Goal: Transaction & Acquisition: Purchase product/service

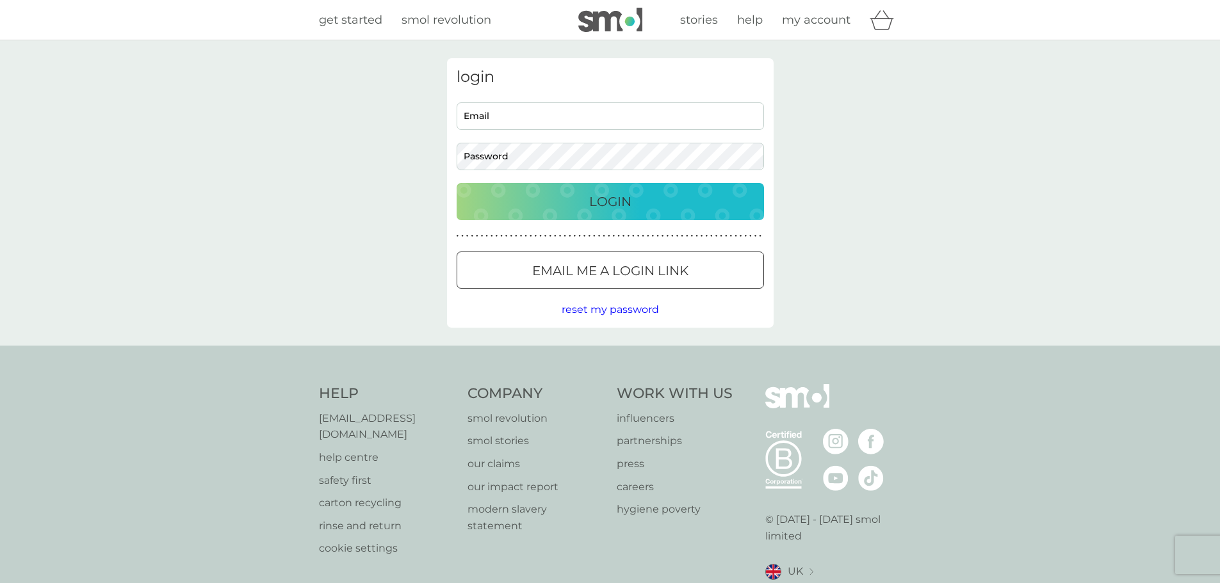
click at [561, 118] on input "Email" at bounding box center [609, 116] width 307 height 28
type input "anel.quilliam@gmail.com"
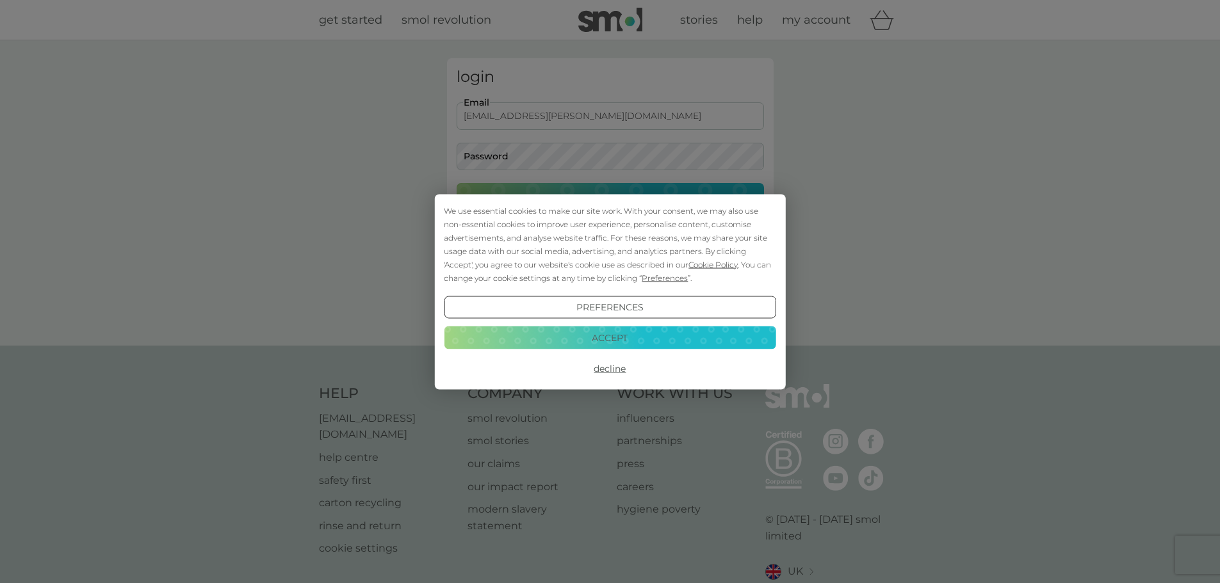
drag, startPoint x: 788, startPoint y: 129, endPoint x: 767, endPoint y: 129, distance: 21.1
click at [788, 129] on div "We use essential cookies to make our site work. With your consent, we may also …" at bounding box center [610, 291] width 1220 height 583
click at [585, 112] on div "We use essential cookies to make our site work. With your consent, we may also …" at bounding box center [610, 291] width 1220 height 583
click at [629, 330] on button "Accept" at bounding box center [610, 337] width 332 height 23
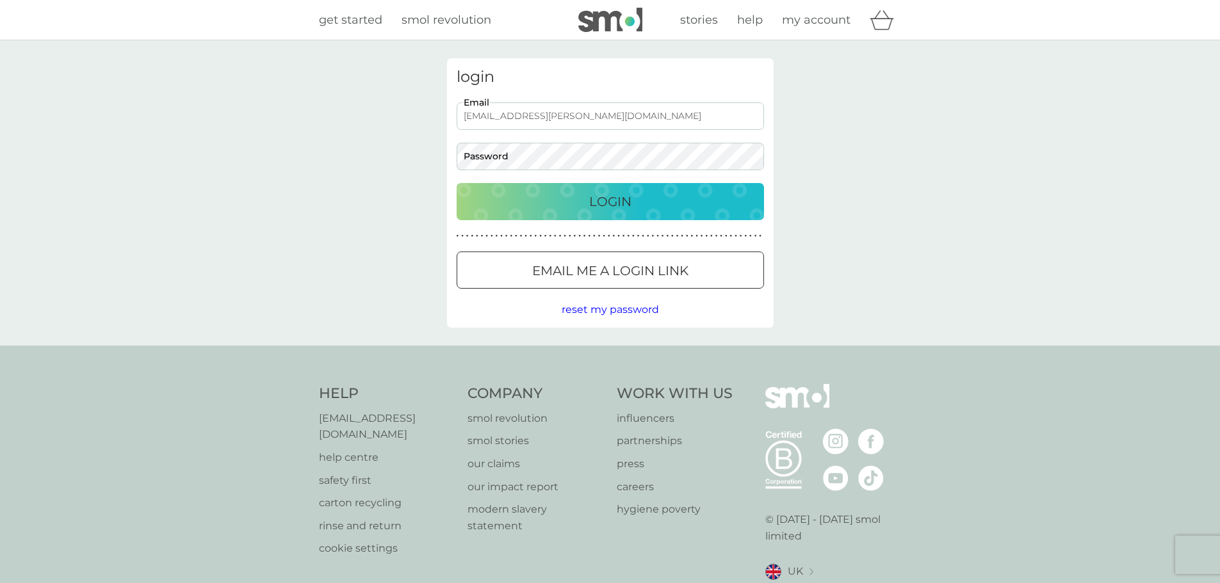
click at [612, 114] on input "anel.quilliam@gmail.com" at bounding box center [609, 116] width 307 height 28
click at [528, 200] on div "Login" at bounding box center [610, 201] width 282 height 20
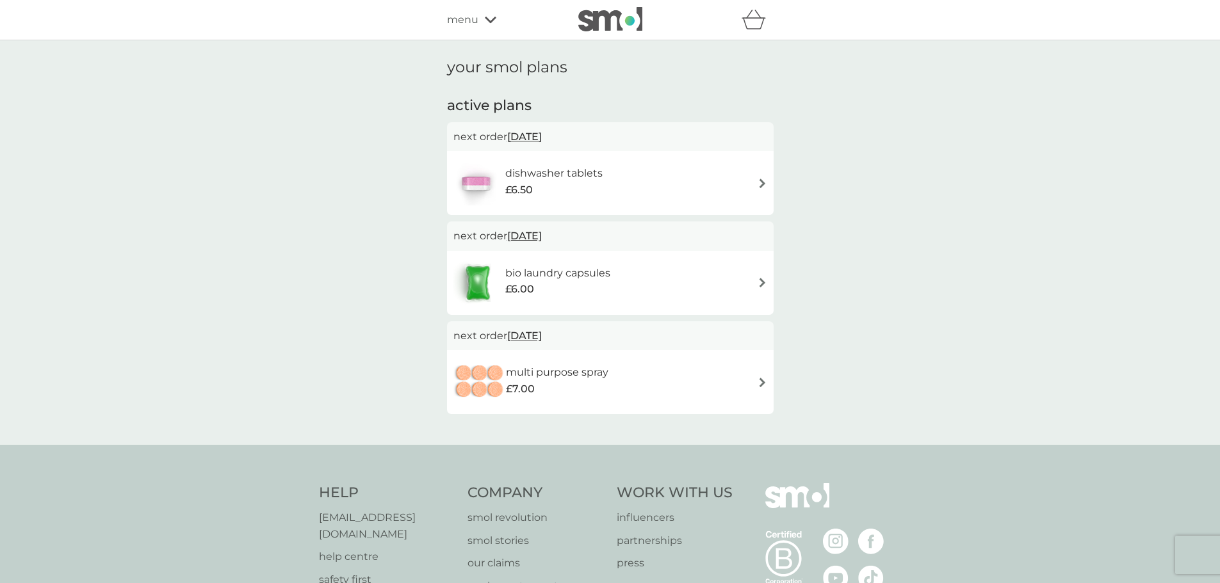
click at [527, 243] on span "[DATE]" at bounding box center [524, 235] width 35 height 25
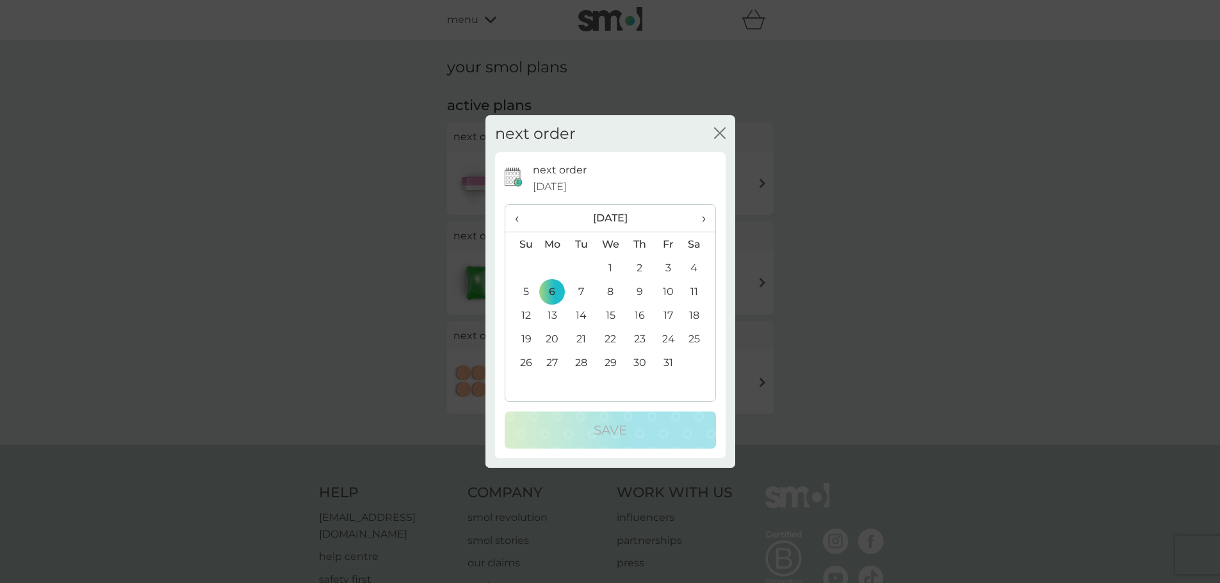
click at [720, 131] on icon "close" at bounding box center [720, 133] width 12 height 12
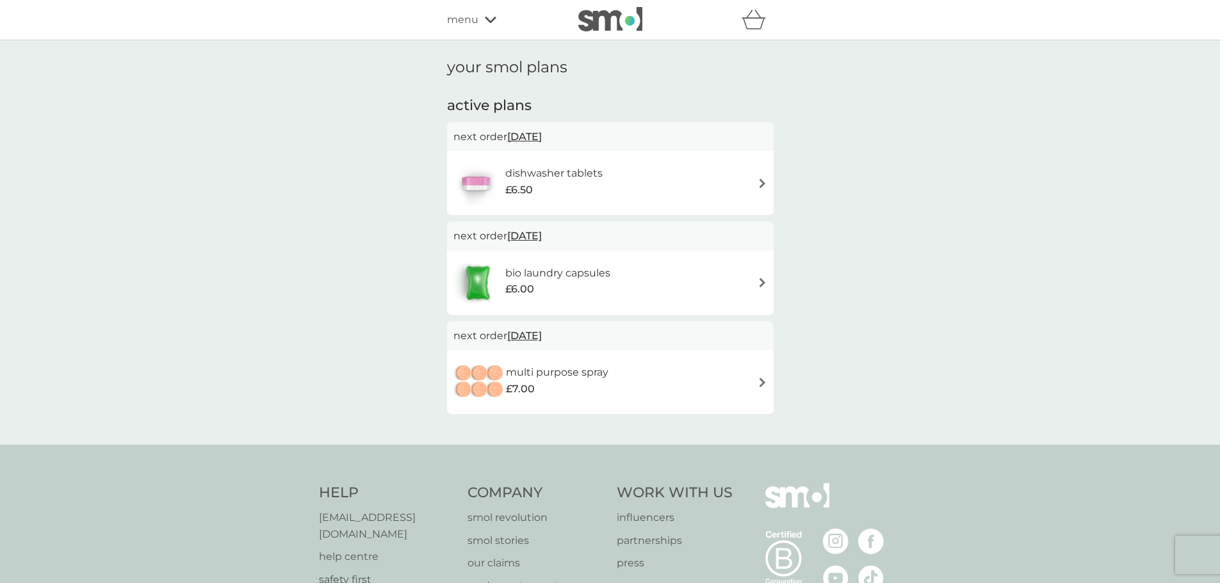
click at [757, 280] on img at bounding box center [762, 283] width 10 height 10
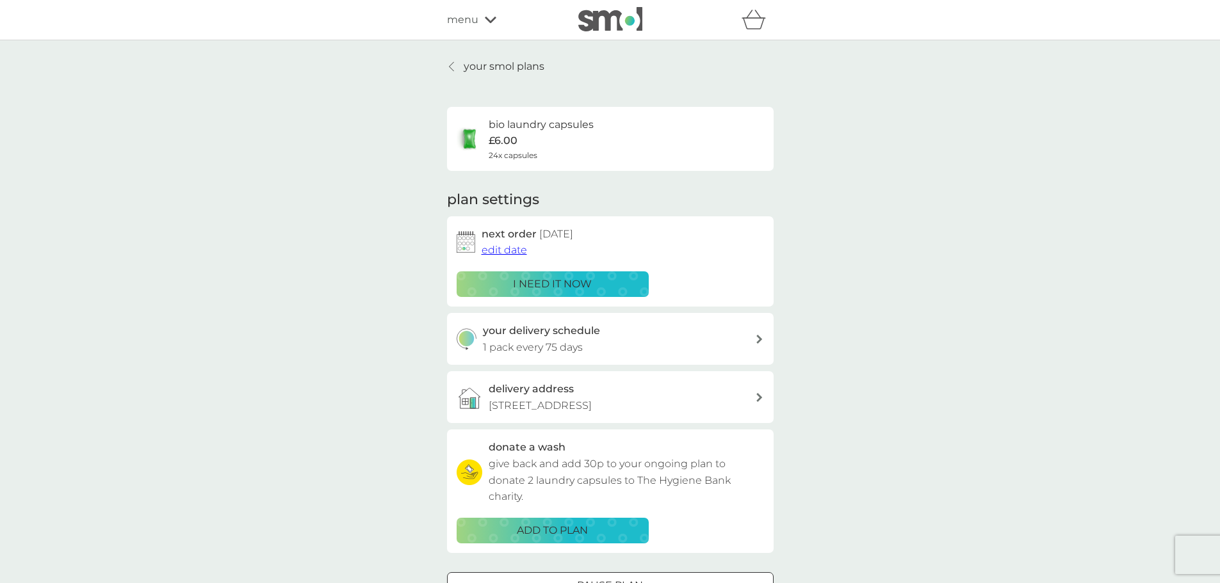
click at [608, 288] on div "i need it now" at bounding box center [552, 284] width 175 height 17
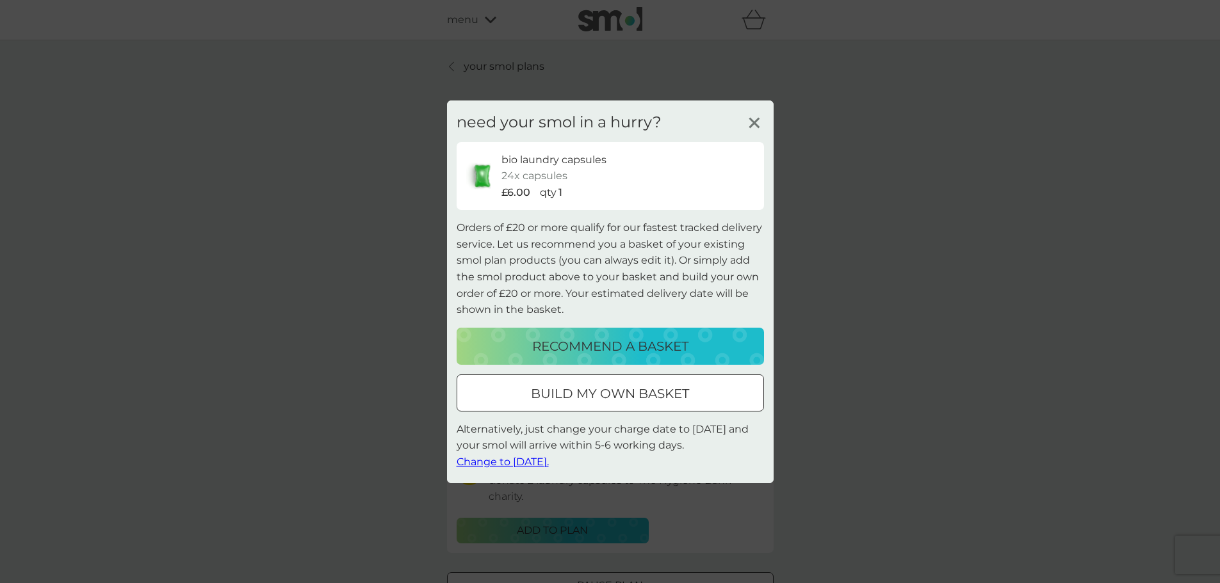
click at [641, 396] on p "build my own basket" at bounding box center [610, 393] width 158 height 20
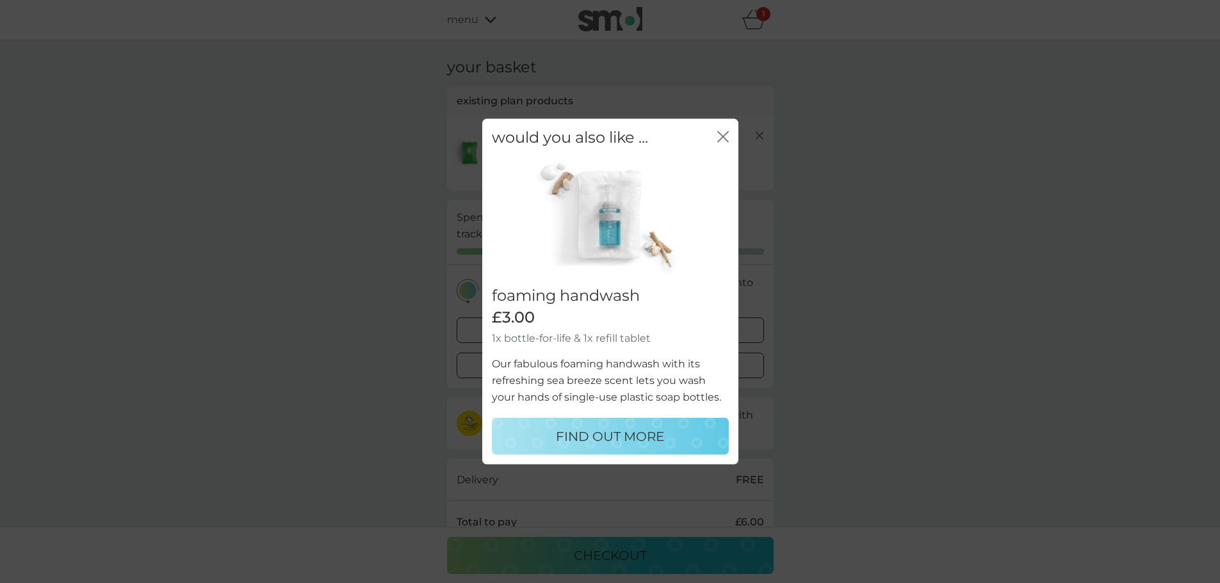
click at [636, 444] on p "FIND OUT MORE" at bounding box center [610, 436] width 108 height 20
select select "119"
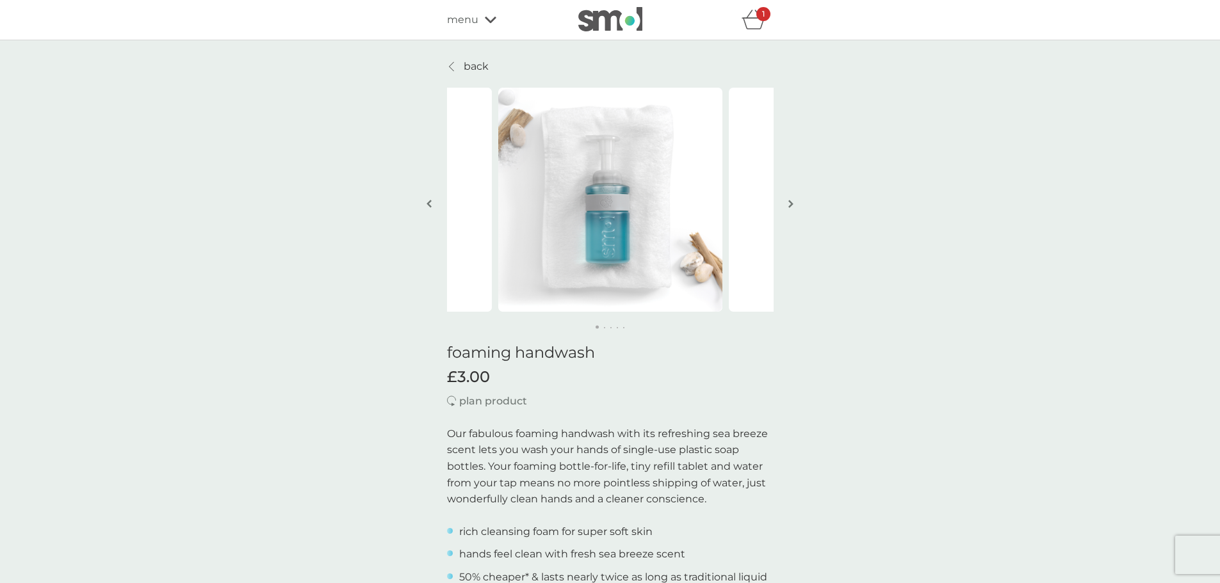
click at [756, 20] on div "1" at bounding box center [763, 14] width 14 height 14
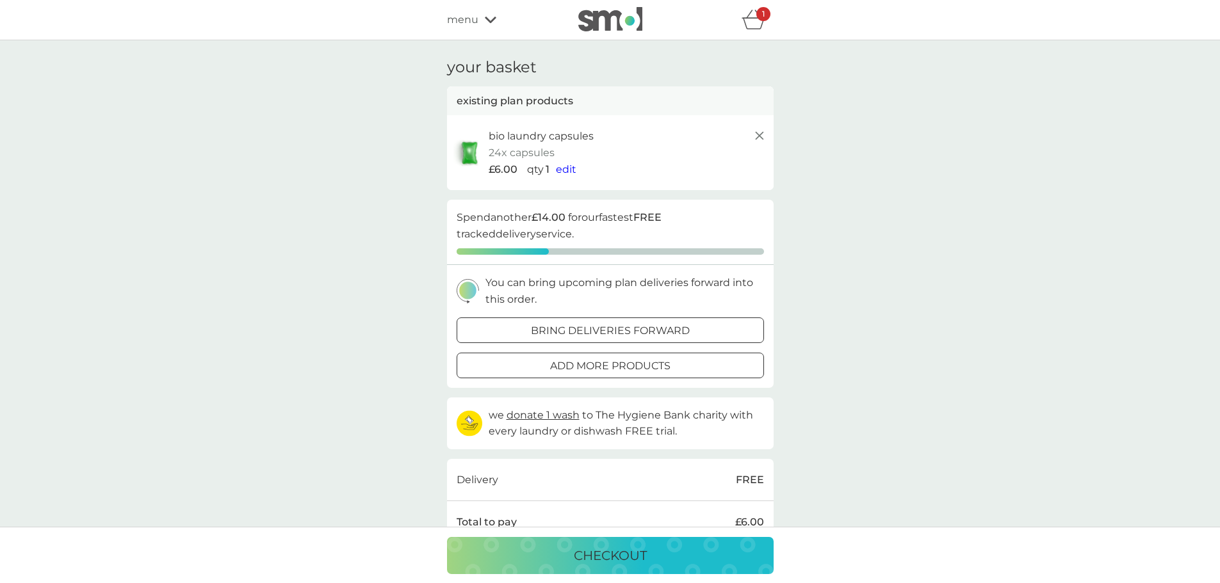
click at [564, 170] on span "edit" at bounding box center [566, 169] width 20 height 12
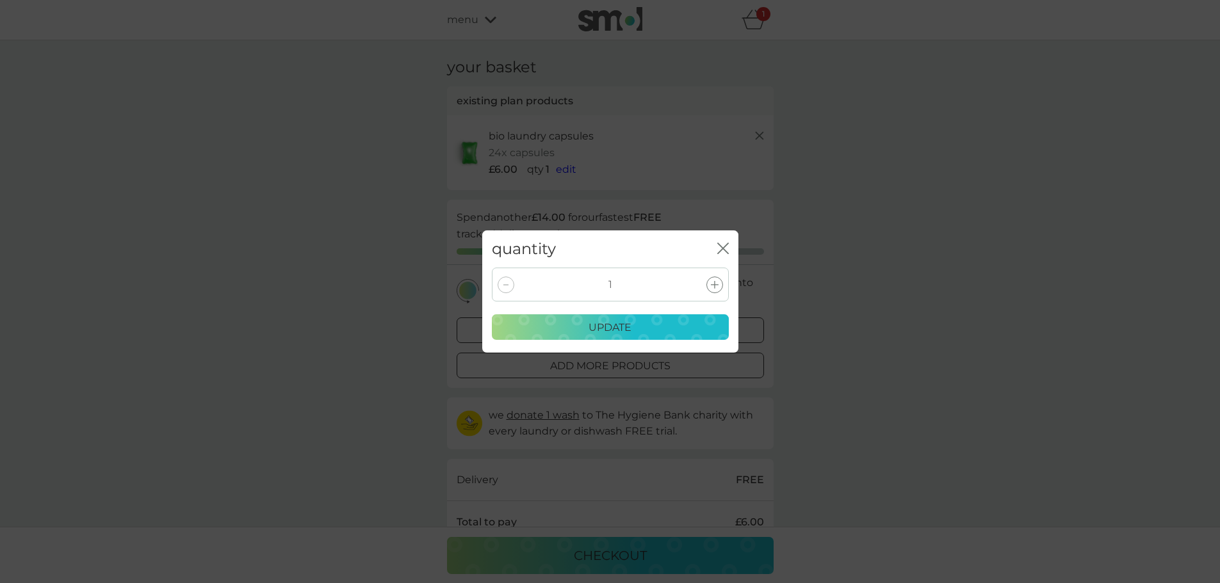
click at [711, 278] on div at bounding box center [714, 285] width 17 height 17
click at [719, 248] on icon "close" at bounding box center [723, 249] width 12 height 12
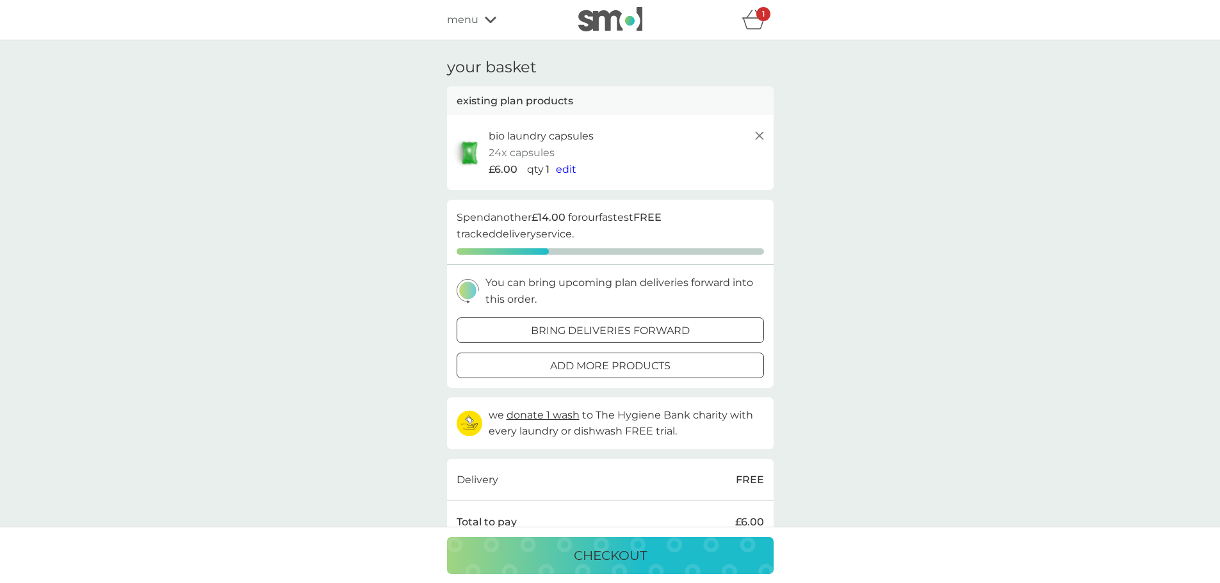
click at [561, 174] on span "edit" at bounding box center [566, 169] width 20 height 12
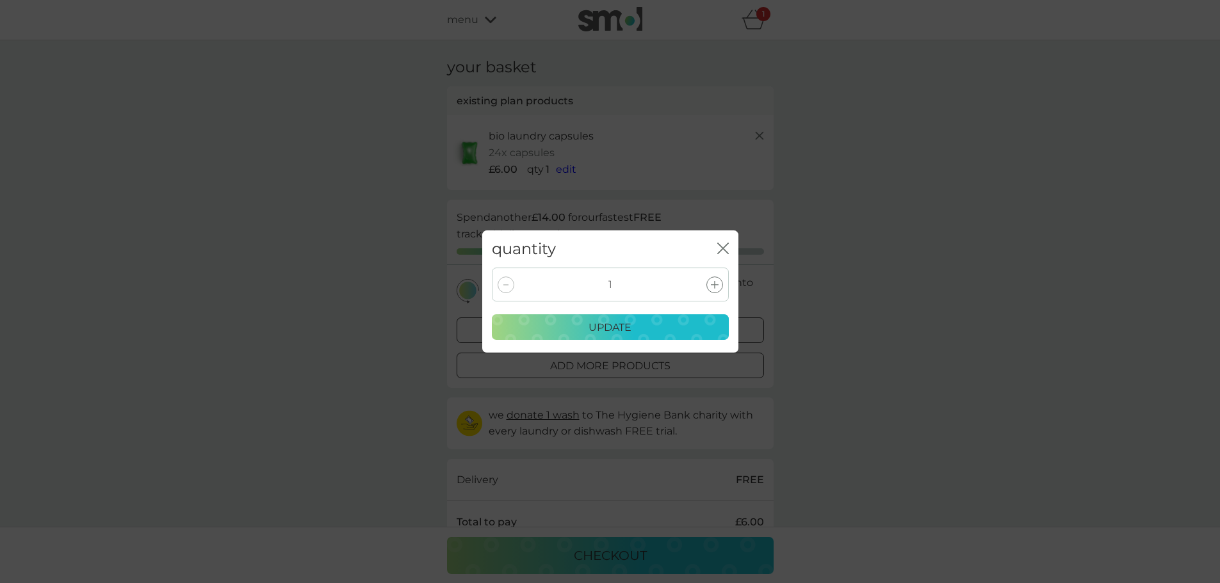
click at [711, 285] on icon at bounding box center [715, 285] width 8 height 8
click at [648, 316] on button "update" at bounding box center [610, 327] width 237 height 26
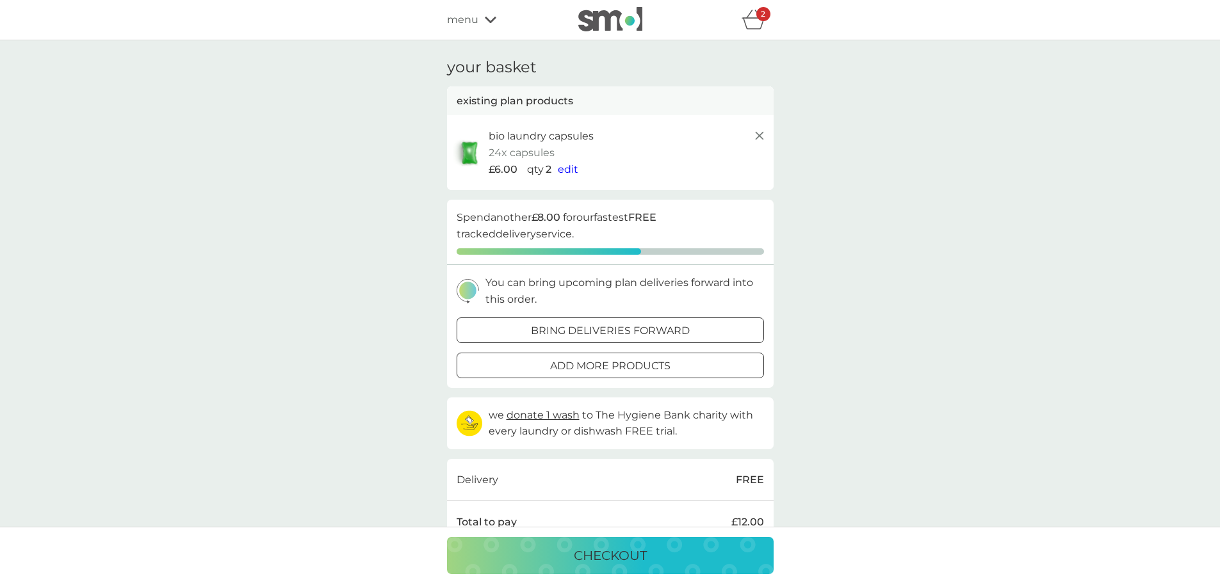
click at [679, 357] on button "add more products" at bounding box center [609, 366] width 307 height 26
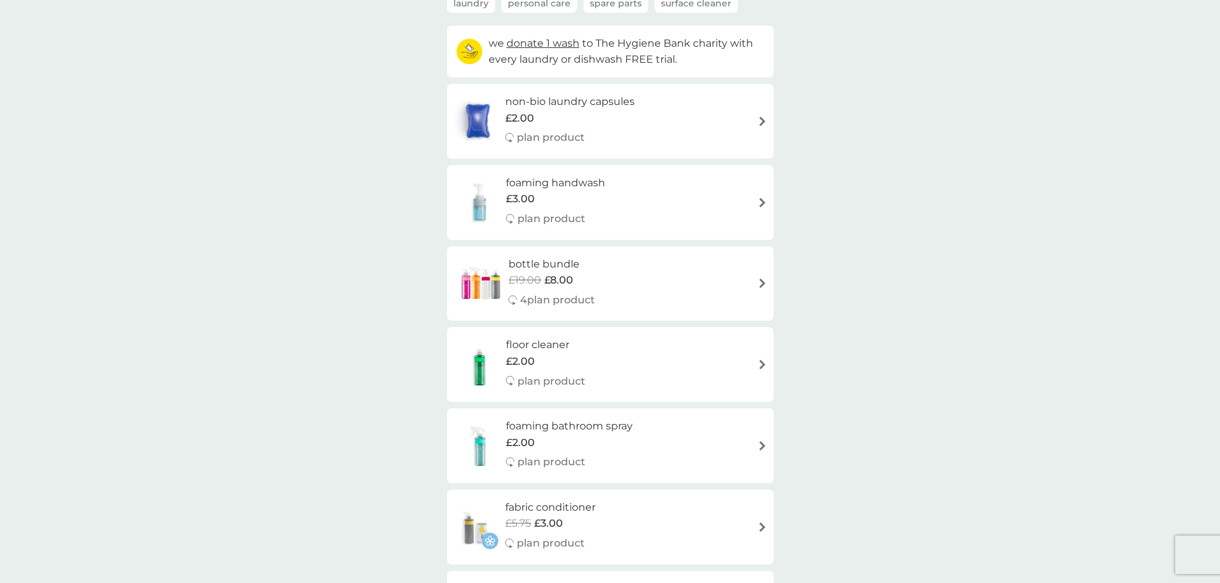
scroll to position [128, 0]
click at [561, 431] on h6 "foaming bathroom spray" at bounding box center [569, 425] width 127 height 17
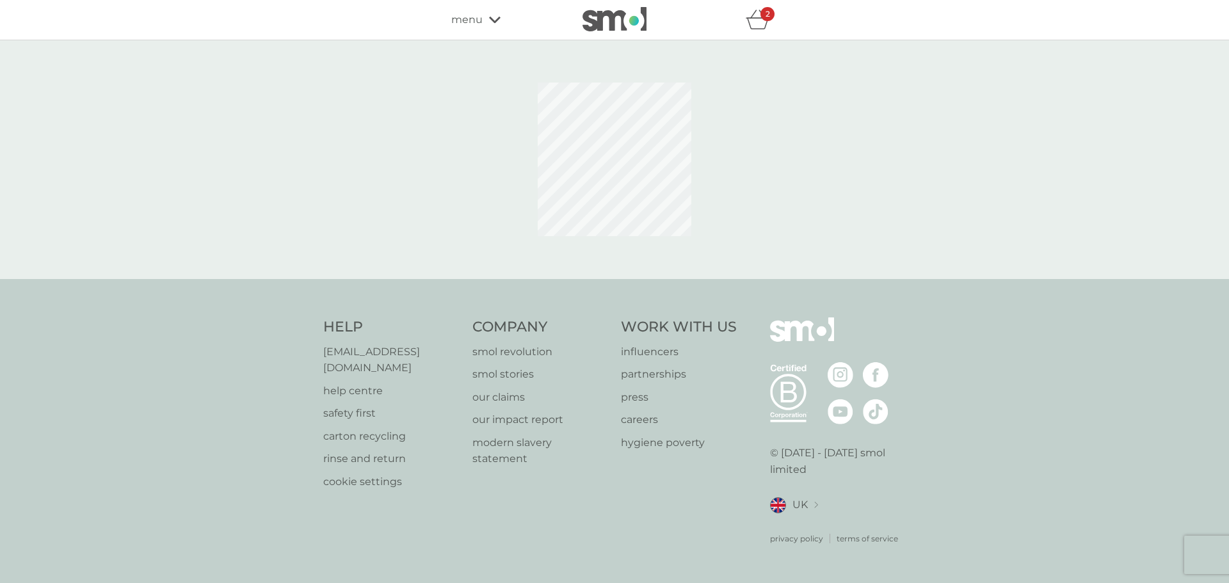
select select "182"
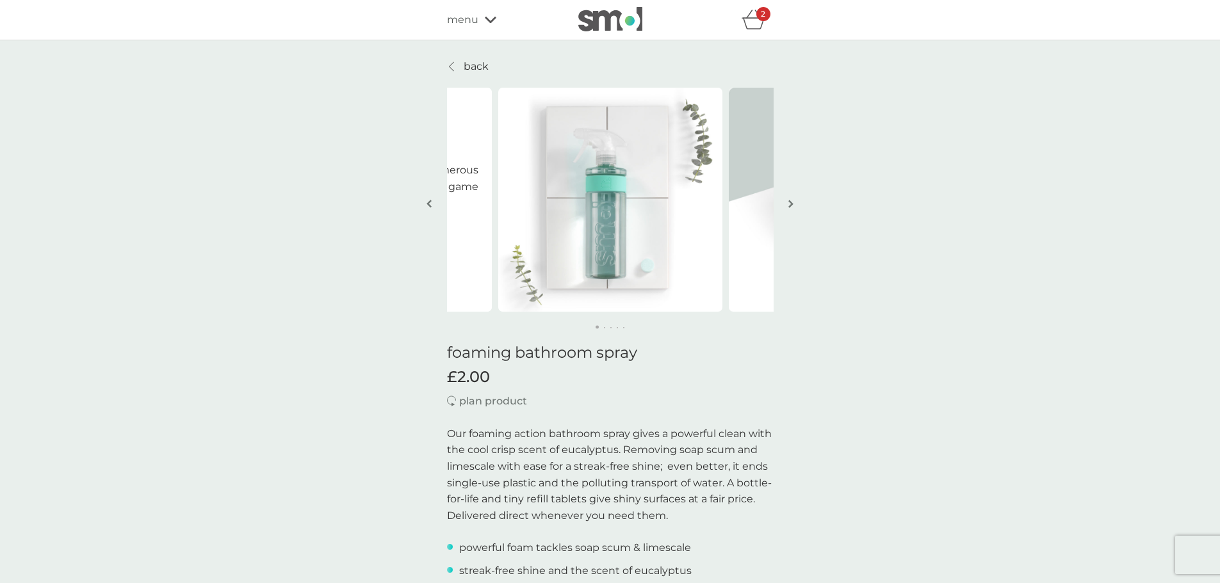
click at [749, 18] on icon "basket" at bounding box center [753, 20] width 24 height 20
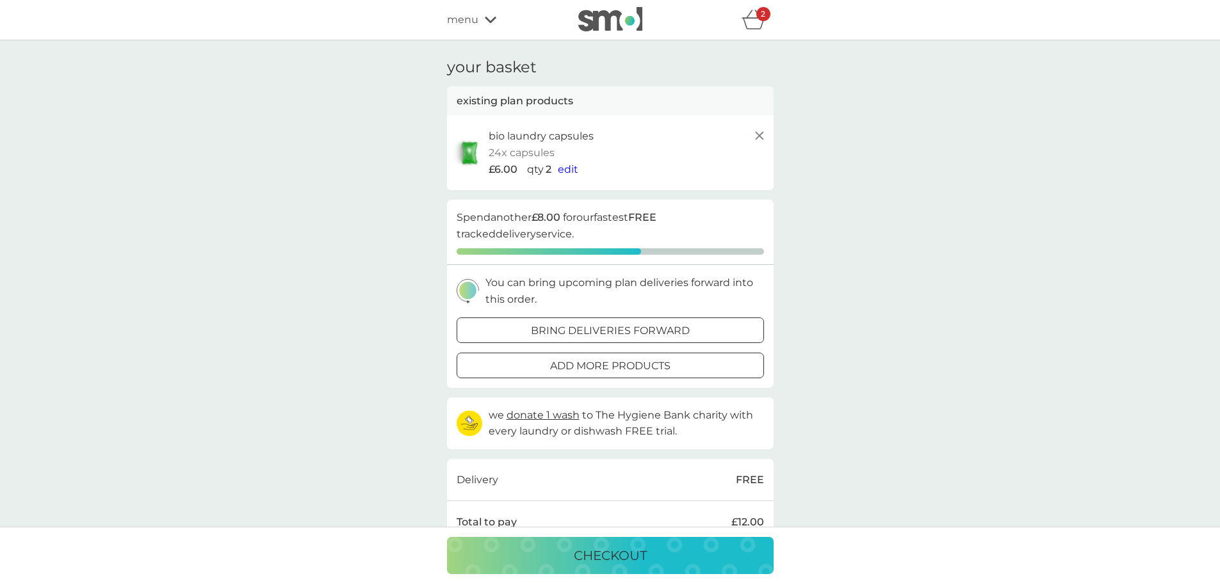
click at [602, 368] on div at bounding box center [610, 365] width 46 height 13
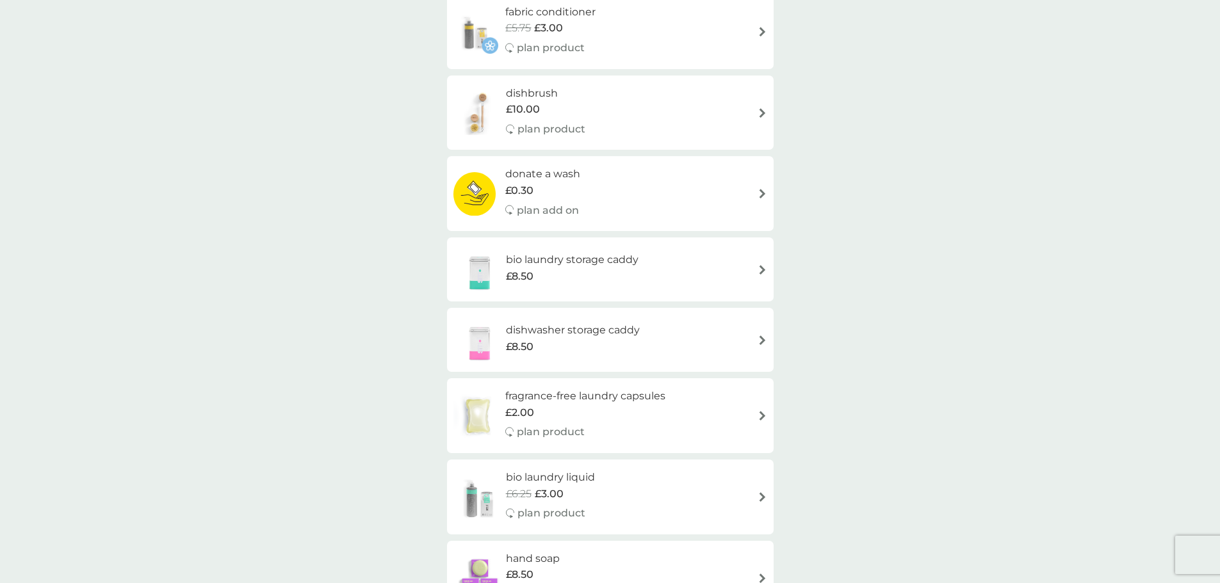
scroll to position [640, 0]
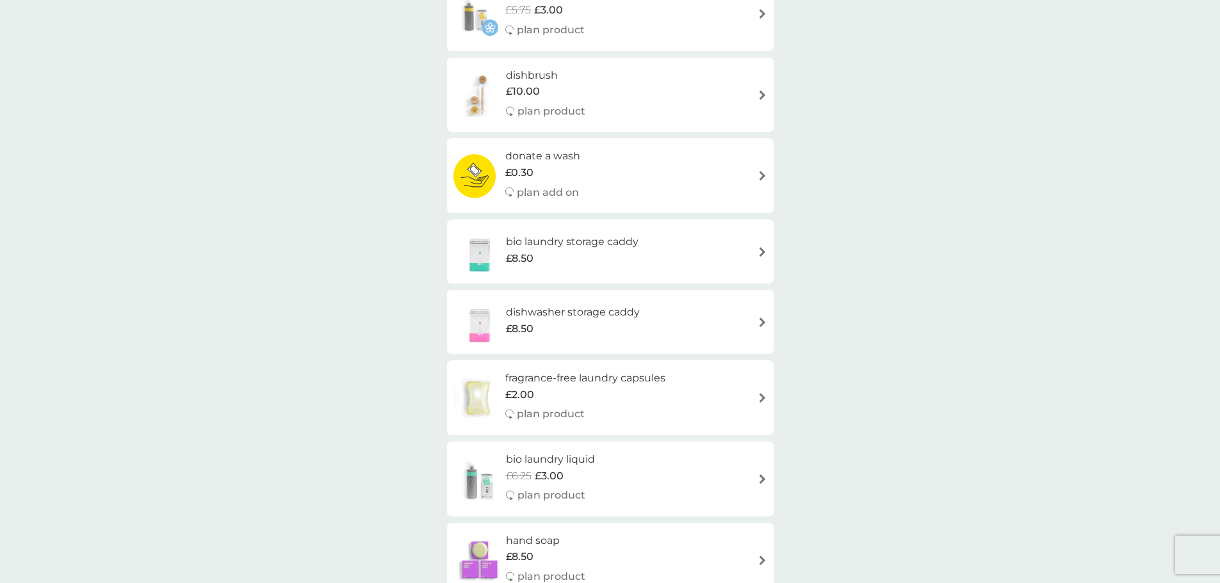
click at [569, 382] on h6 "fragrance-free laundry capsules" at bounding box center [585, 378] width 160 height 17
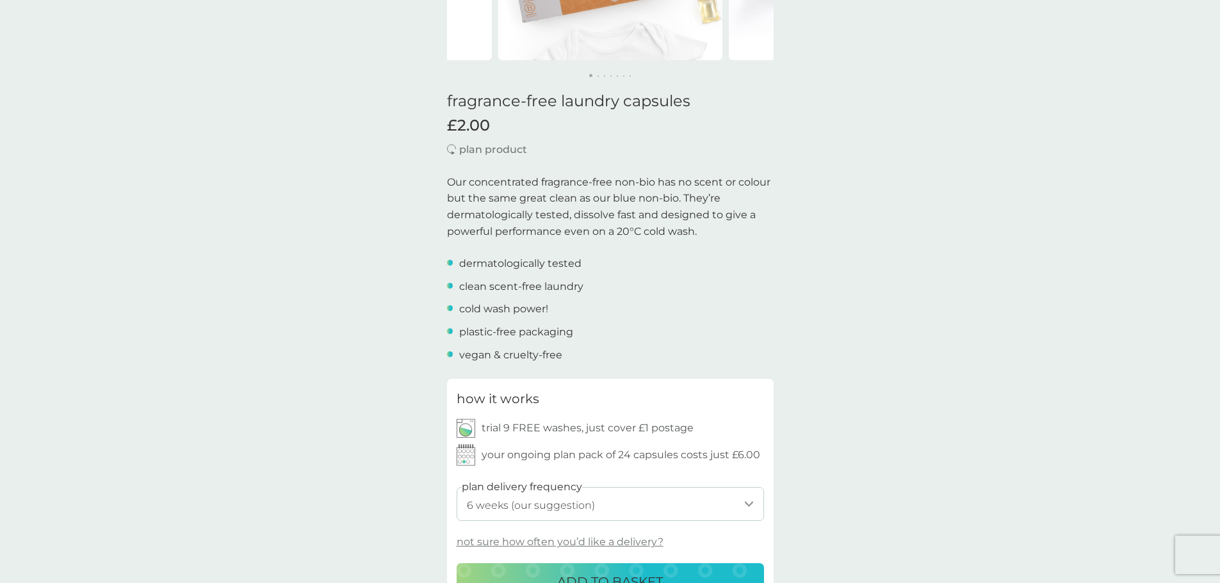
scroll to position [256, 0]
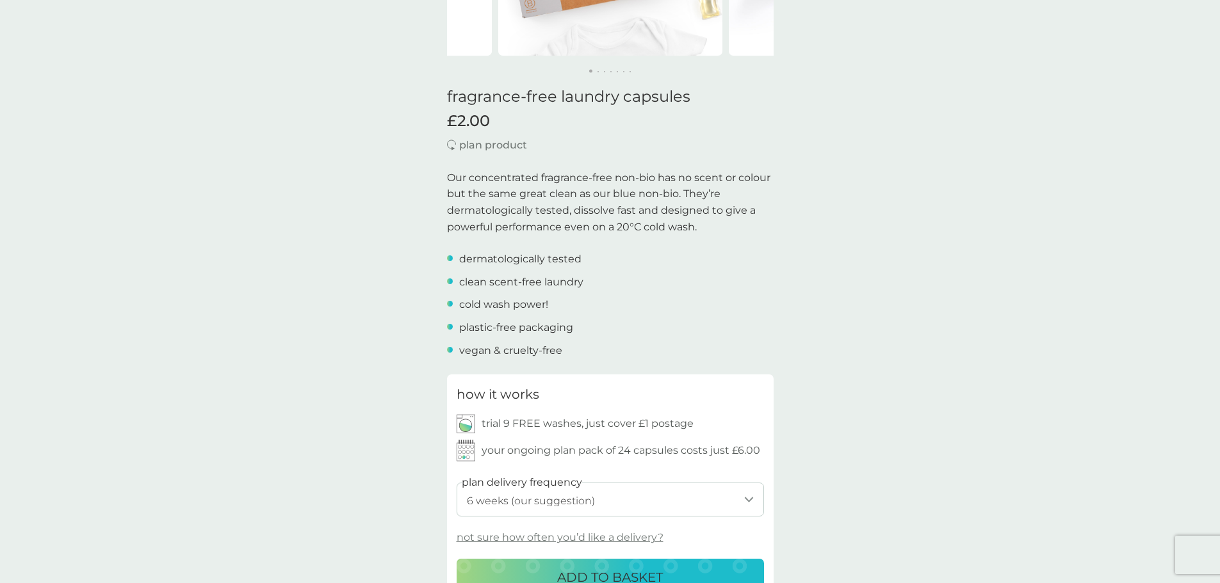
click at [736, 502] on select "1 week 2 weeks 3 weeks 4 weeks 5 weeks 6 weeks (our suggestion) 7 weeks 8 weeks…" at bounding box center [609, 500] width 307 height 34
select select "91"
click at [456, 483] on select "1 week 2 weeks 3 weeks 4 weeks 5 weeks 6 weeks (our suggestion) 7 weeks 8 weeks…" at bounding box center [609, 500] width 307 height 34
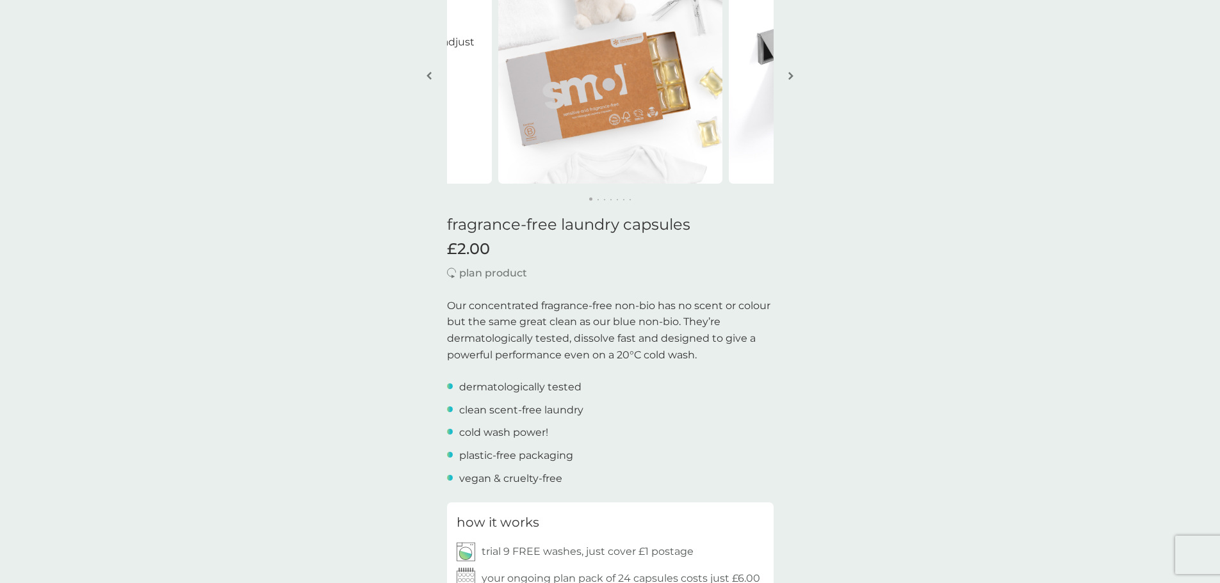
scroll to position [448, 0]
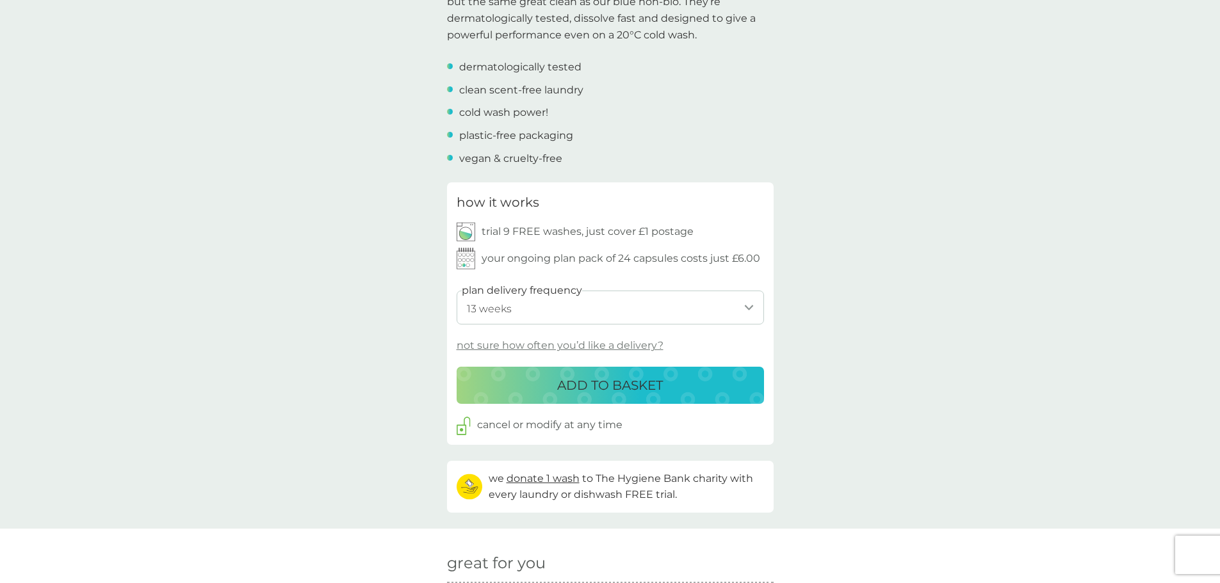
click at [677, 398] on button "ADD TO BASKET" at bounding box center [609, 385] width 307 height 37
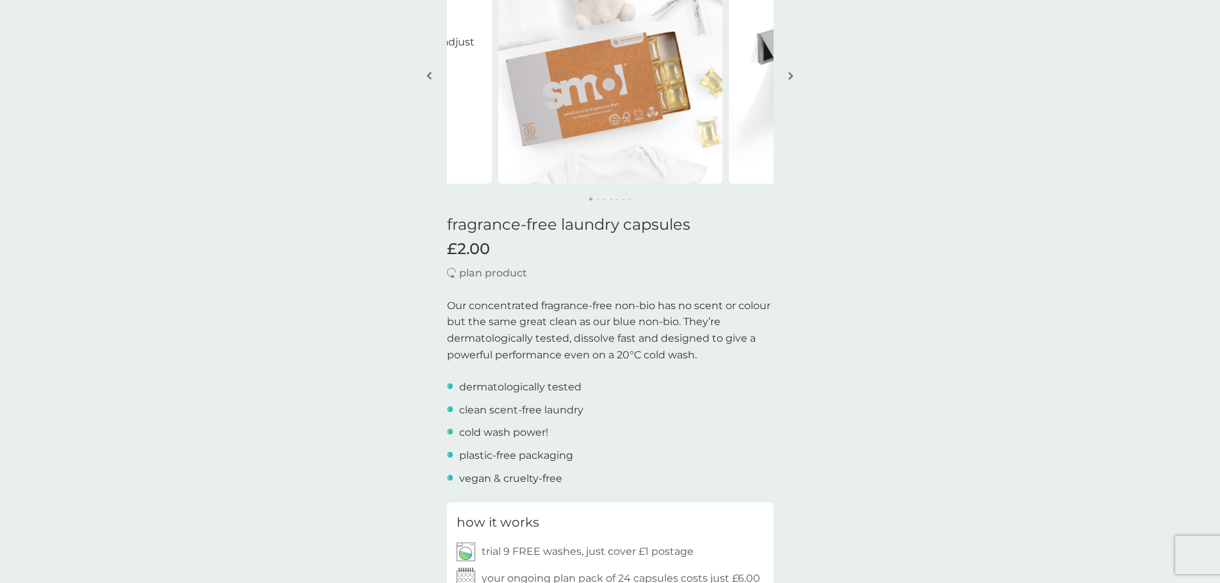
scroll to position [127, 0]
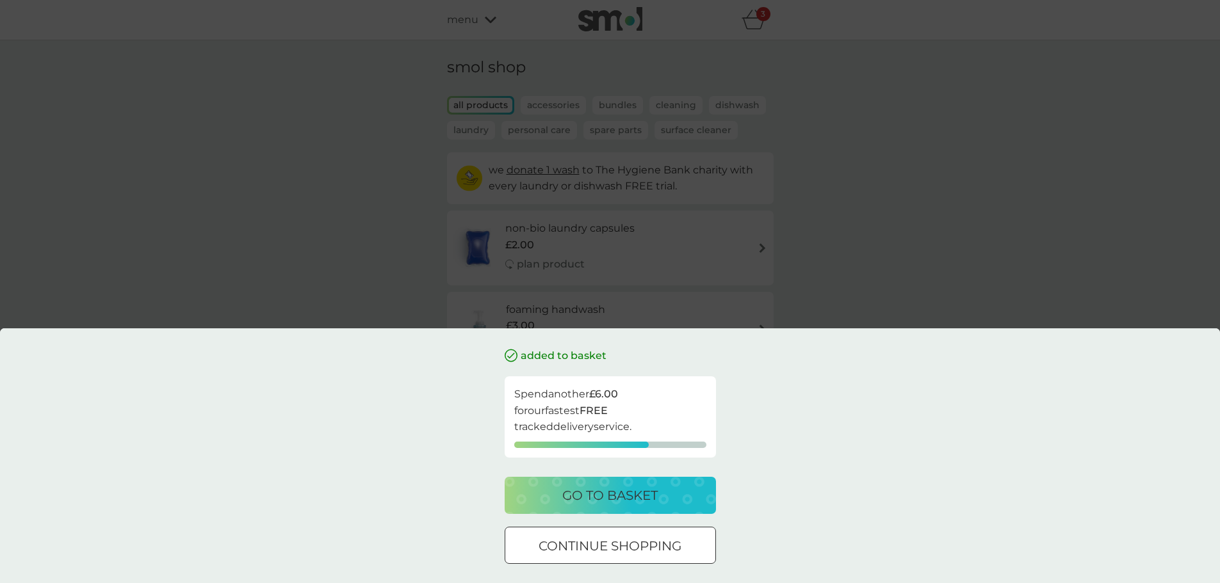
click at [632, 499] on p "go to basket" at bounding box center [609, 495] width 95 height 20
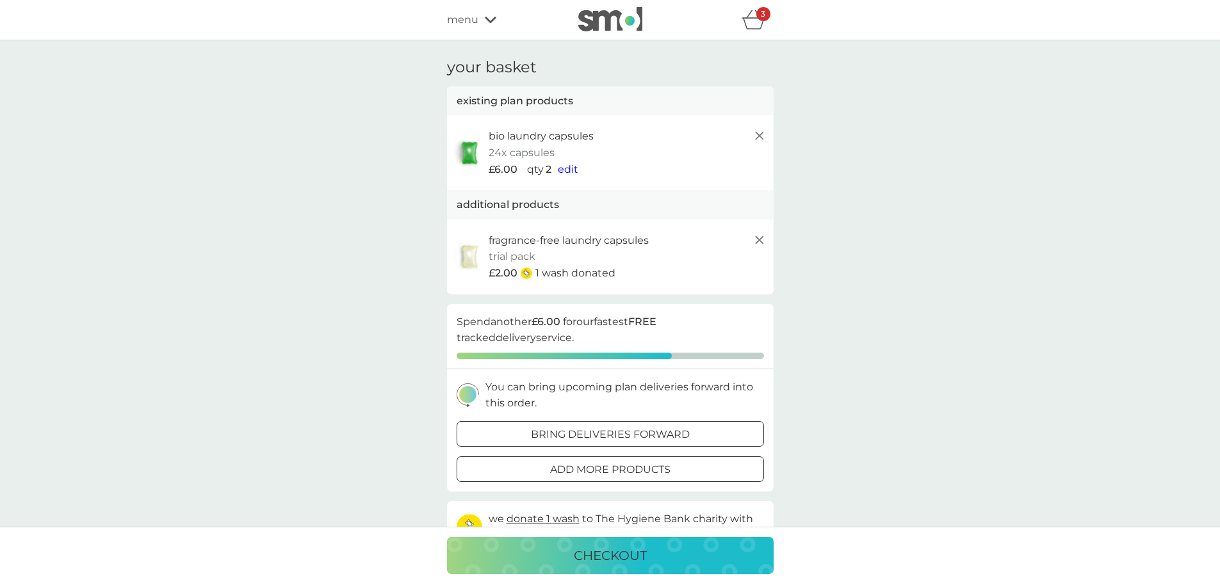
click at [762, 136] on icon at bounding box center [759, 135] width 15 height 15
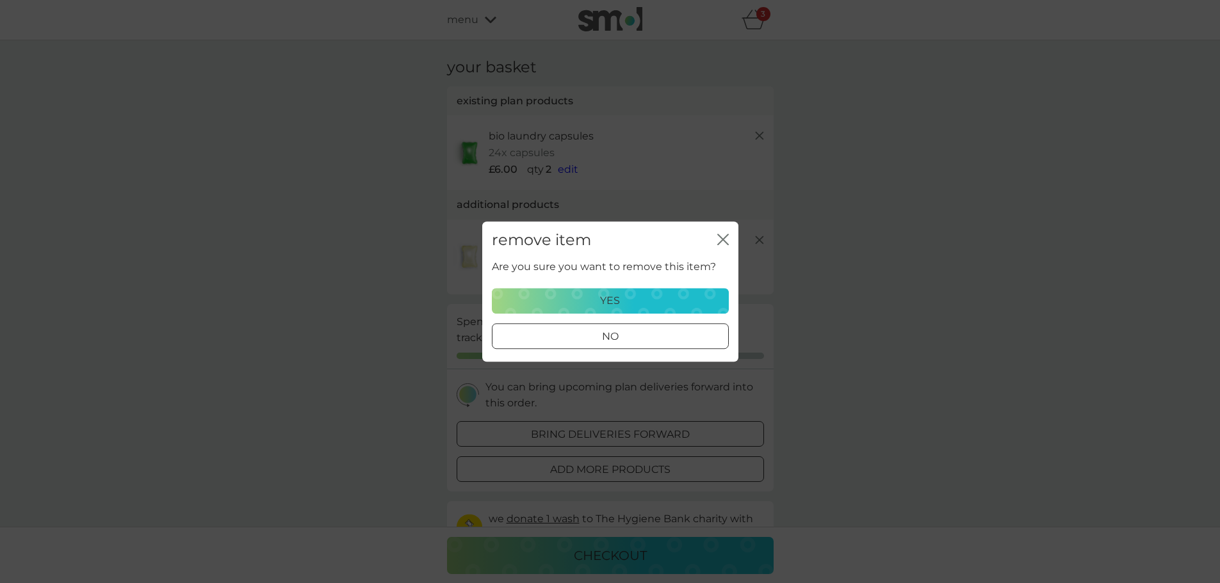
click at [621, 341] on div at bounding box center [610, 336] width 46 height 13
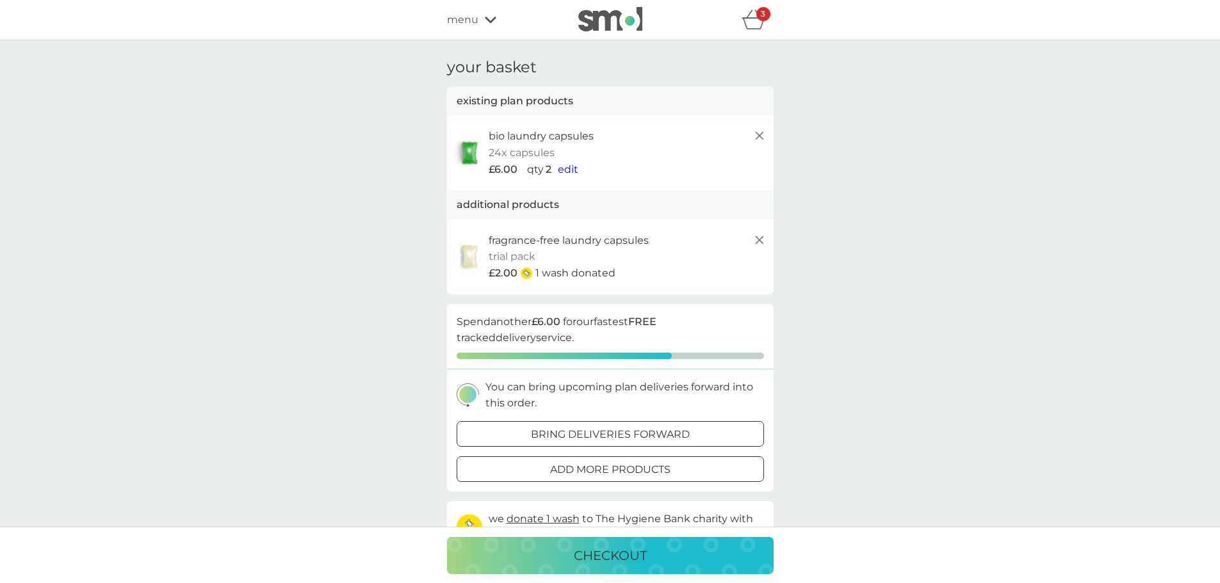
click at [753, 136] on icon at bounding box center [759, 135] width 15 height 15
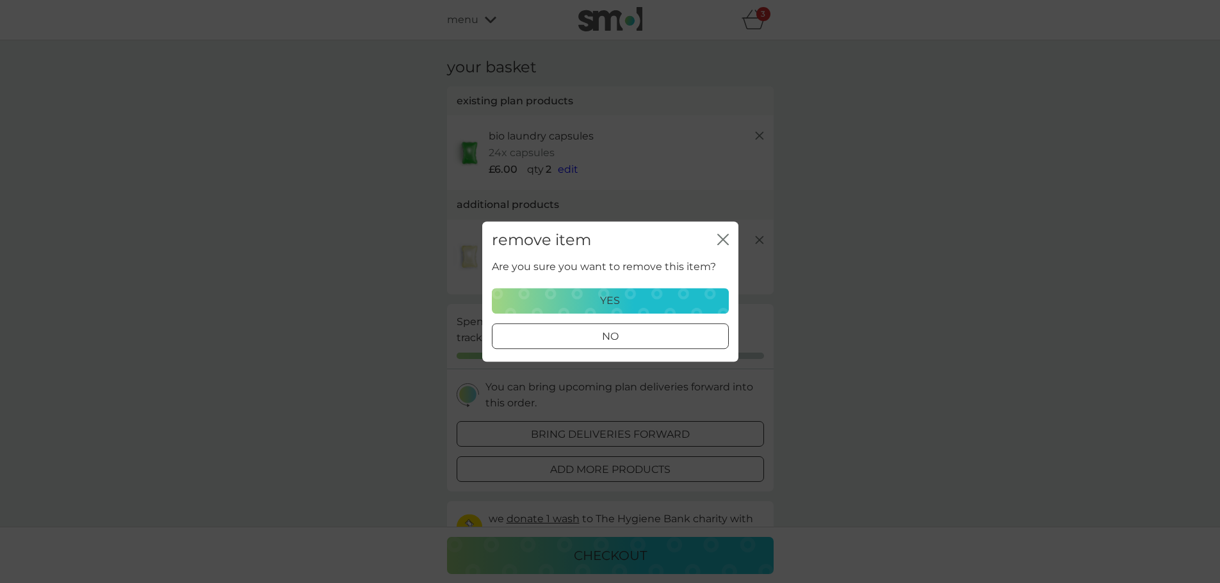
click at [634, 289] on button "yes" at bounding box center [610, 301] width 237 height 26
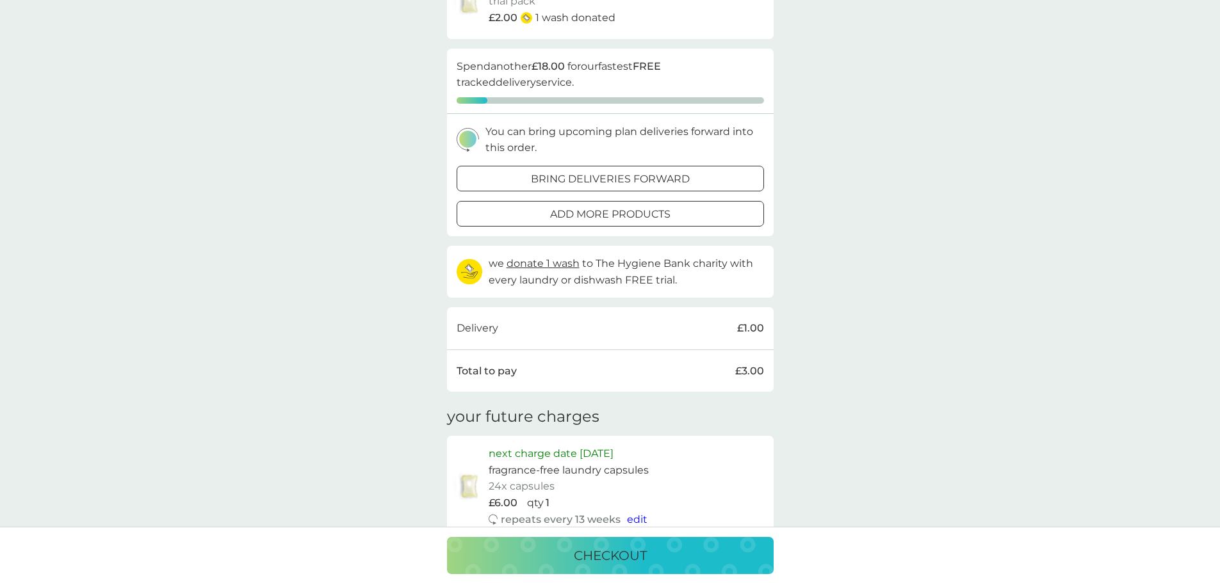
scroll to position [256, 0]
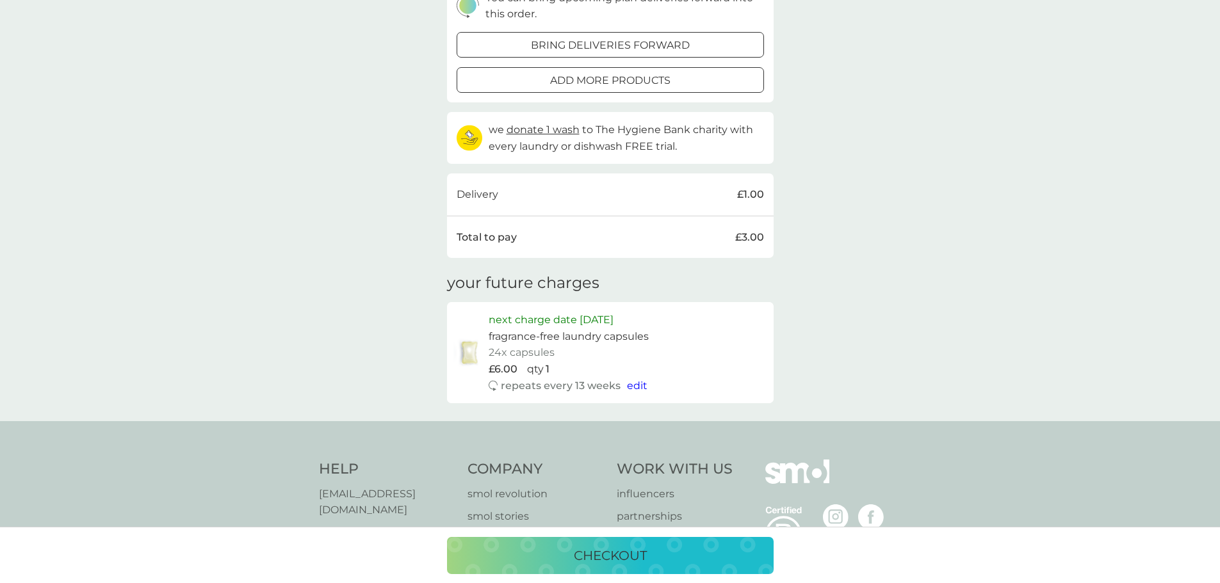
click at [638, 388] on span "edit" at bounding box center [637, 386] width 20 height 12
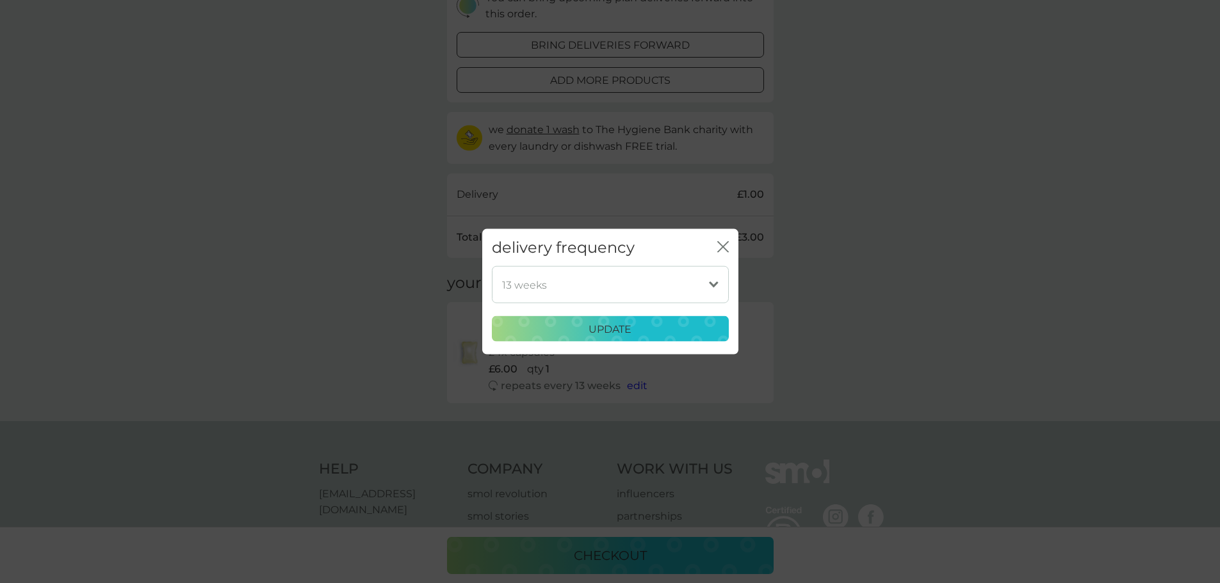
click at [714, 278] on select "1 week 2 weeks 3 weeks 4 weeks 5 weeks 6 weeks (our suggestion) 7 weeks 8 weeks…" at bounding box center [610, 284] width 237 height 37
select select "49"
click at [492, 266] on select "1 week 2 weeks 3 weeks 4 weeks 5 weeks 6 weeks (our suggestion) 7 weeks 8 weeks…" at bounding box center [610, 284] width 237 height 37
click at [662, 337] on div "update" at bounding box center [610, 329] width 220 height 17
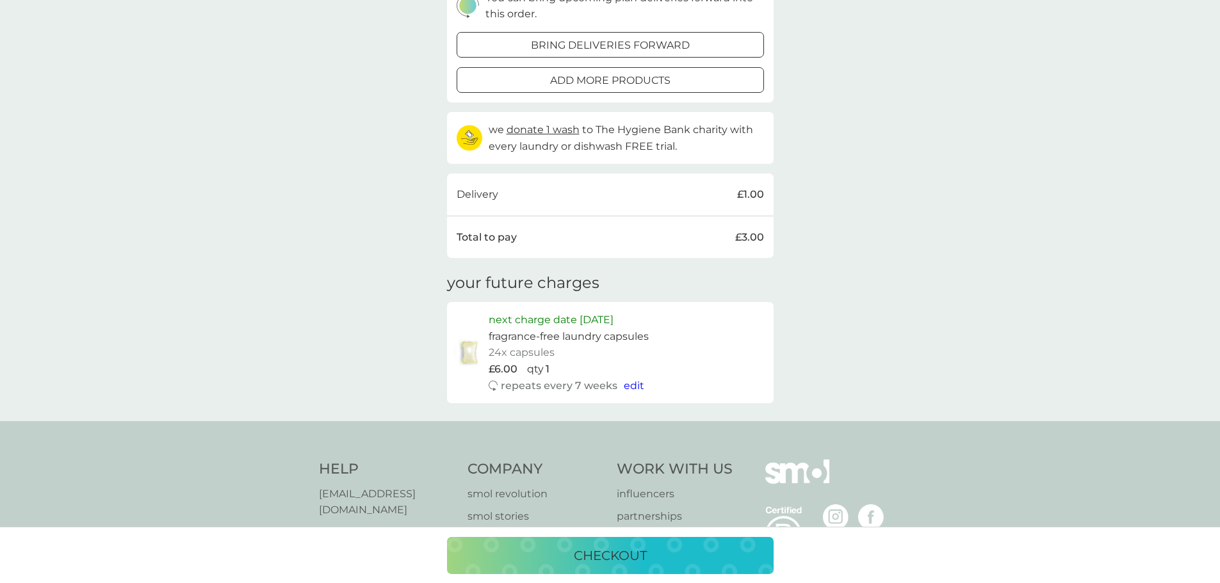
scroll to position [0, 0]
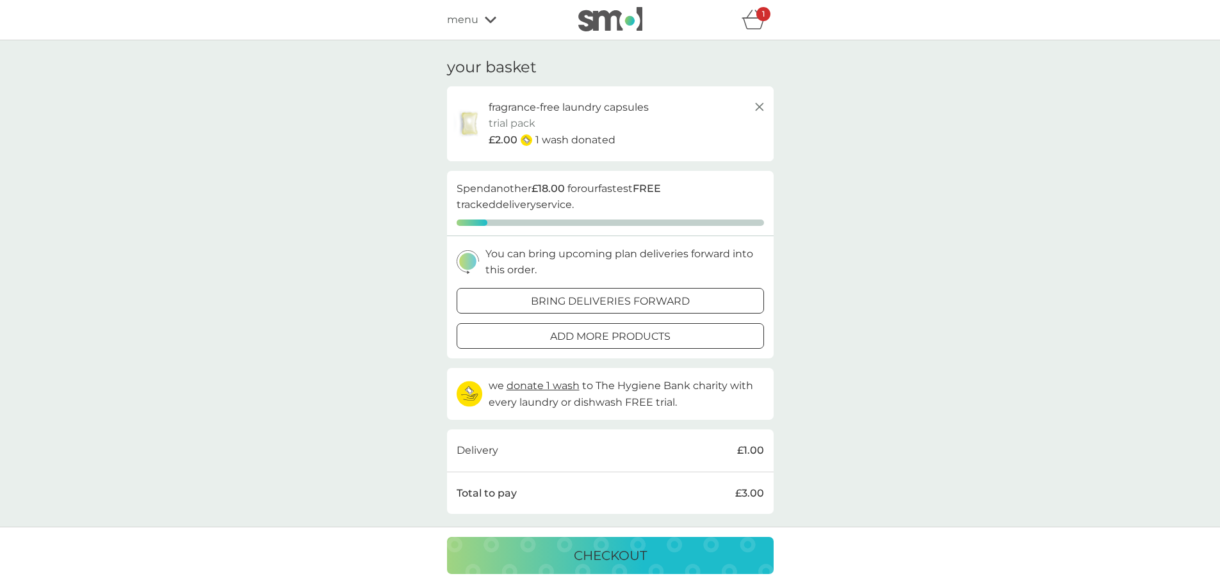
click at [460, 19] on span "menu" at bounding box center [462, 20] width 31 height 17
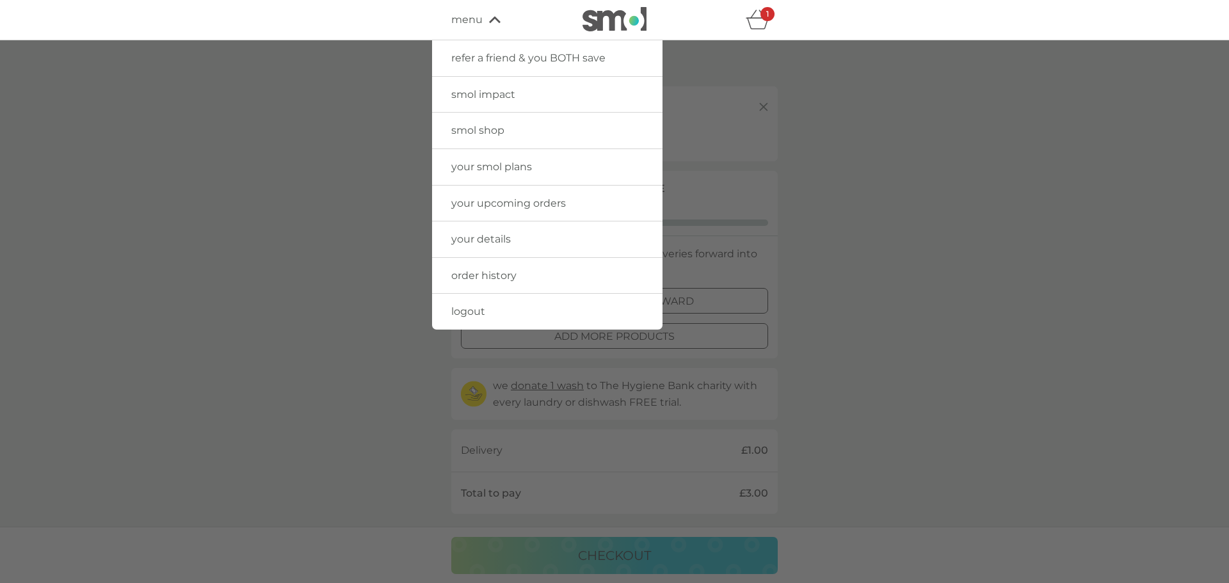
click at [483, 177] on link "your smol plans" at bounding box center [547, 167] width 230 height 36
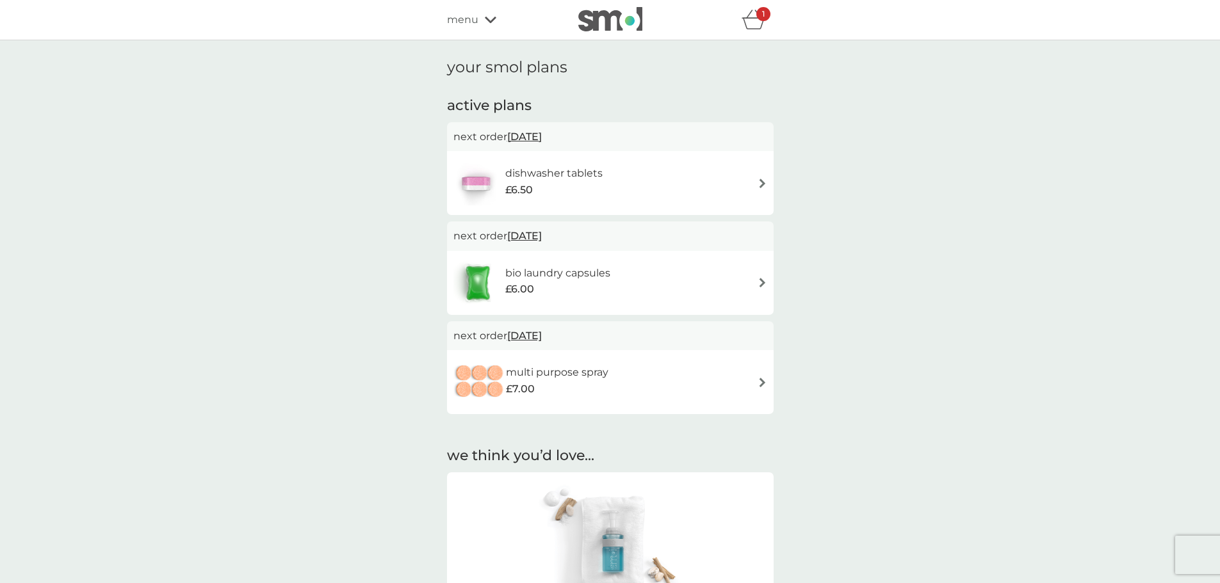
click at [752, 278] on div "bio laundry capsules £6.00" at bounding box center [610, 283] width 314 height 45
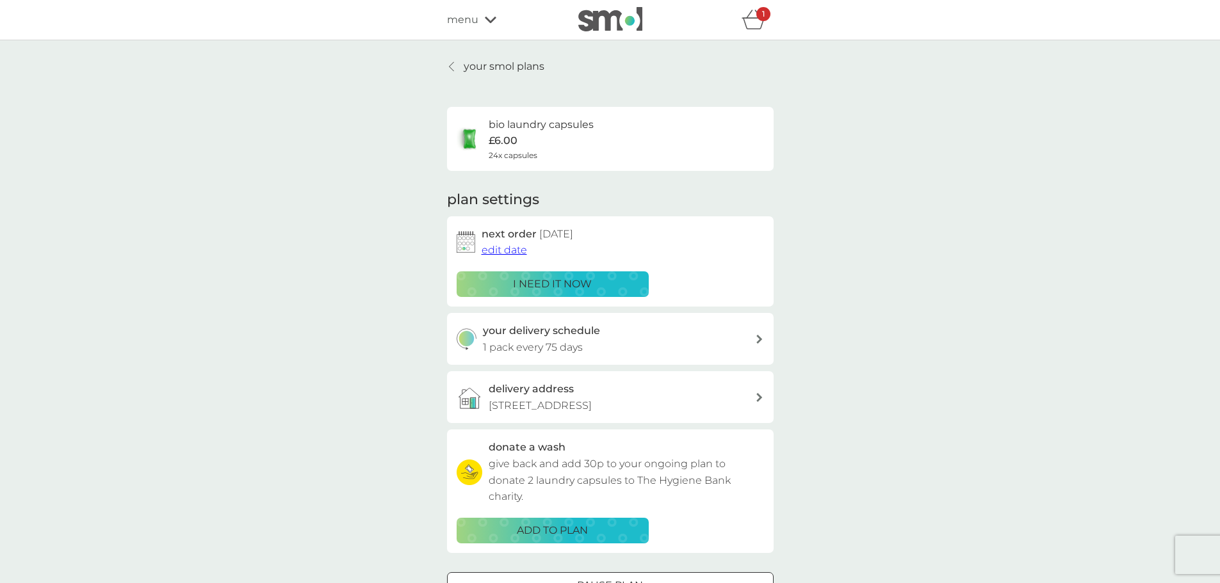
click at [757, 339] on icon at bounding box center [759, 339] width 6 height 9
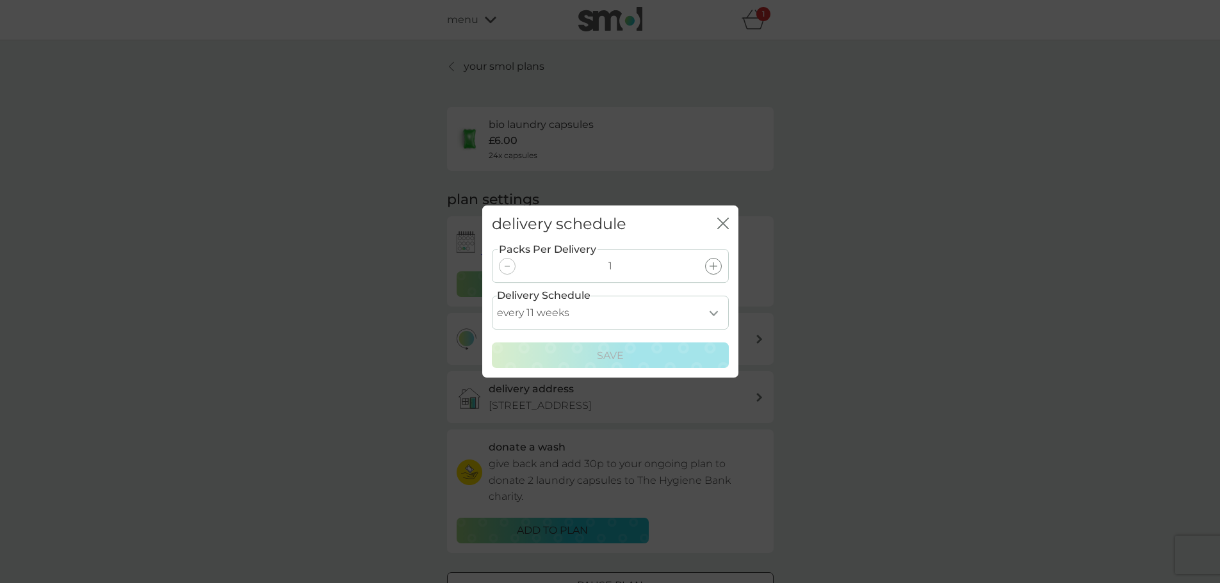
click at [712, 313] on select "every 1 week every 2 weeks every 3 weeks every 4 weeks every 5 weeks every 6 we…" at bounding box center [610, 313] width 237 height 34
select select "119"
click at [492, 296] on select "every 1 week every 2 weeks every 3 weeks every 4 weeks every 5 weeks every 6 we…" at bounding box center [610, 313] width 237 height 34
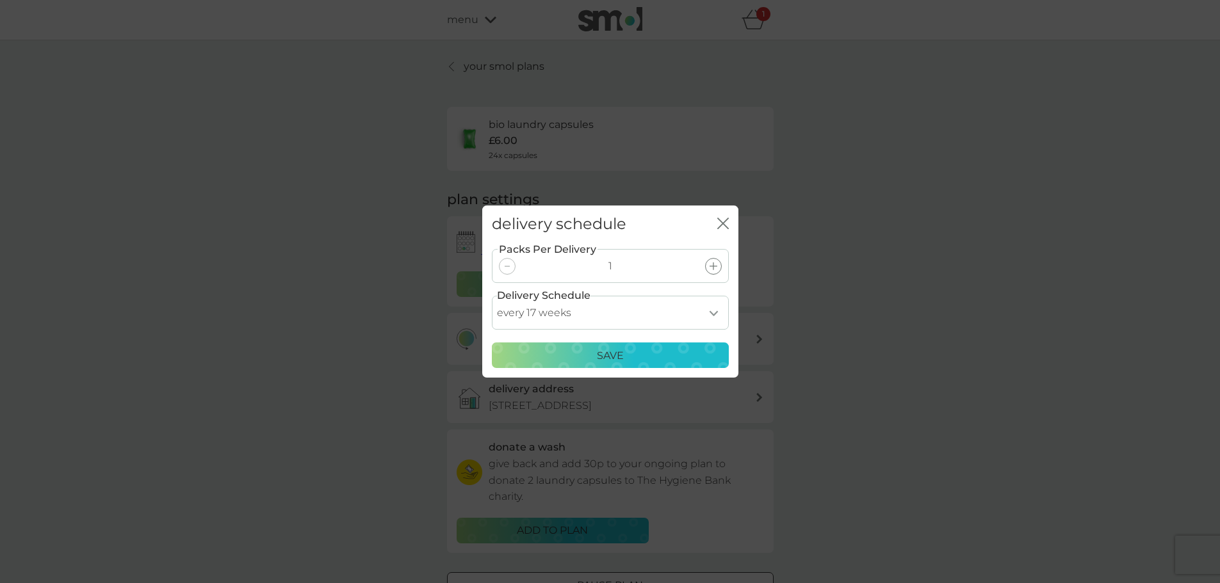
click at [663, 358] on div "Save" at bounding box center [610, 356] width 220 height 17
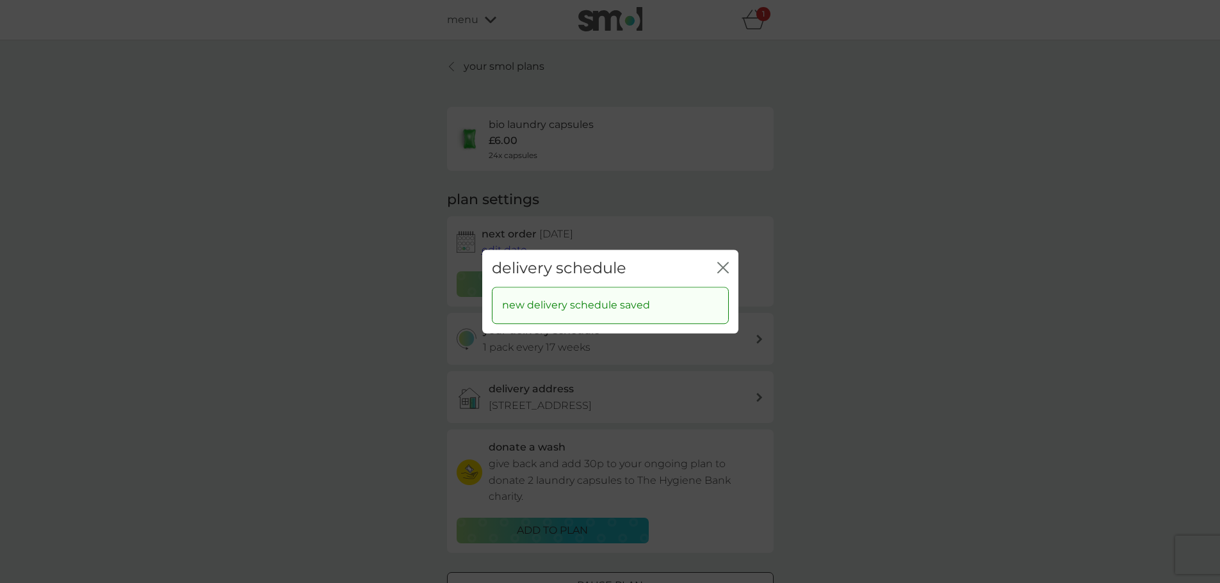
click at [720, 267] on icon "close" at bounding box center [723, 268] width 12 height 12
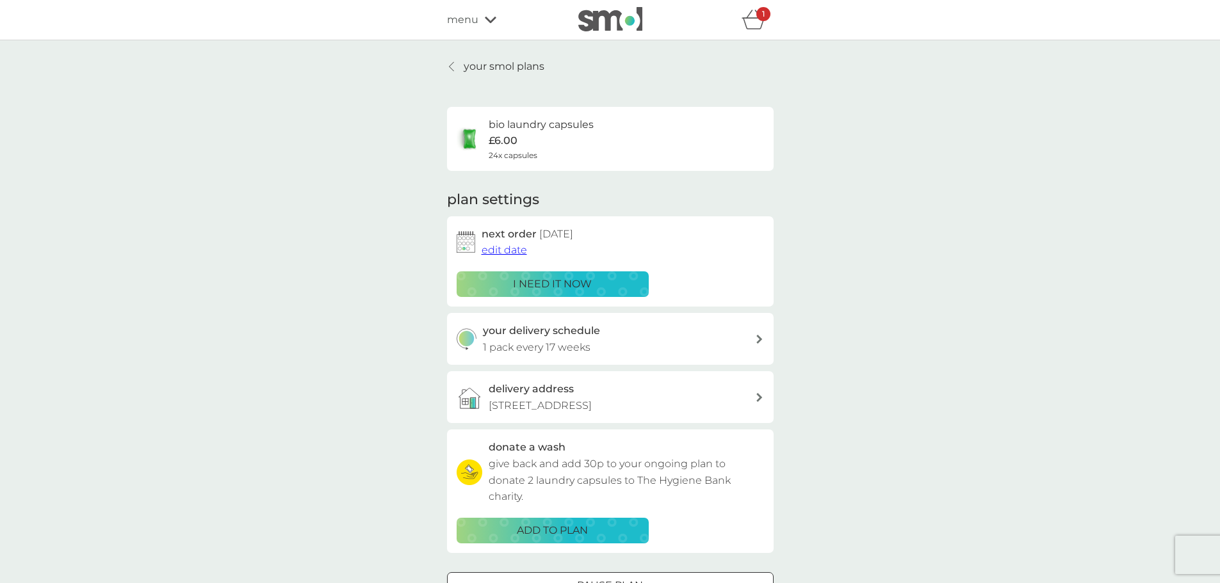
click at [495, 252] on span "edit date" at bounding box center [503, 250] width 45 height 12
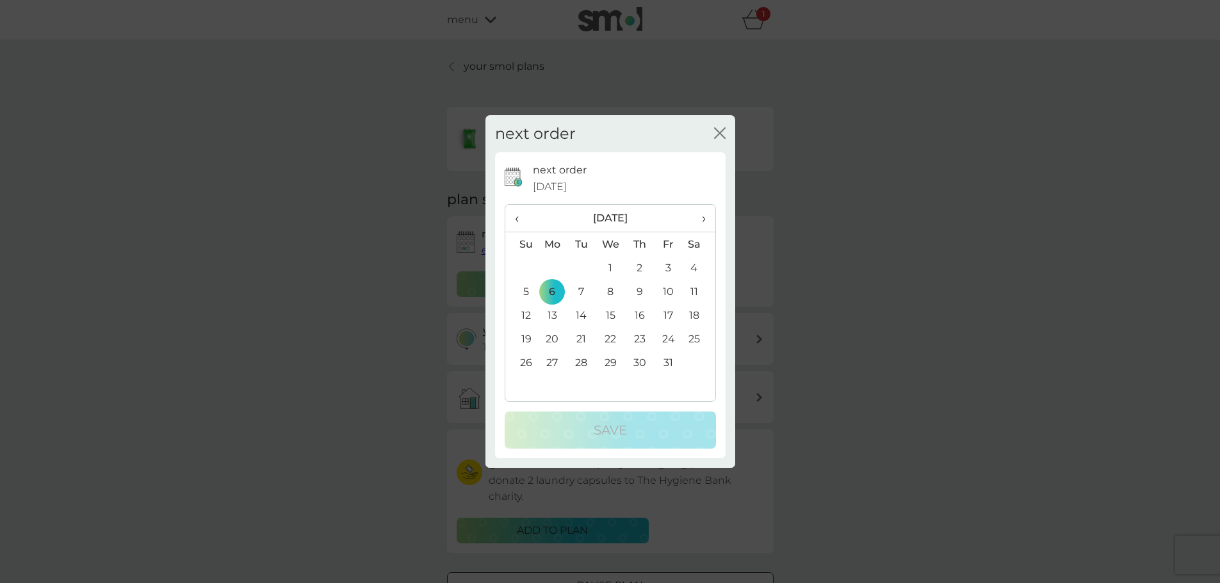
click at [700, 223] on span "›" at bounding box center [698, 218] width 13 height 27
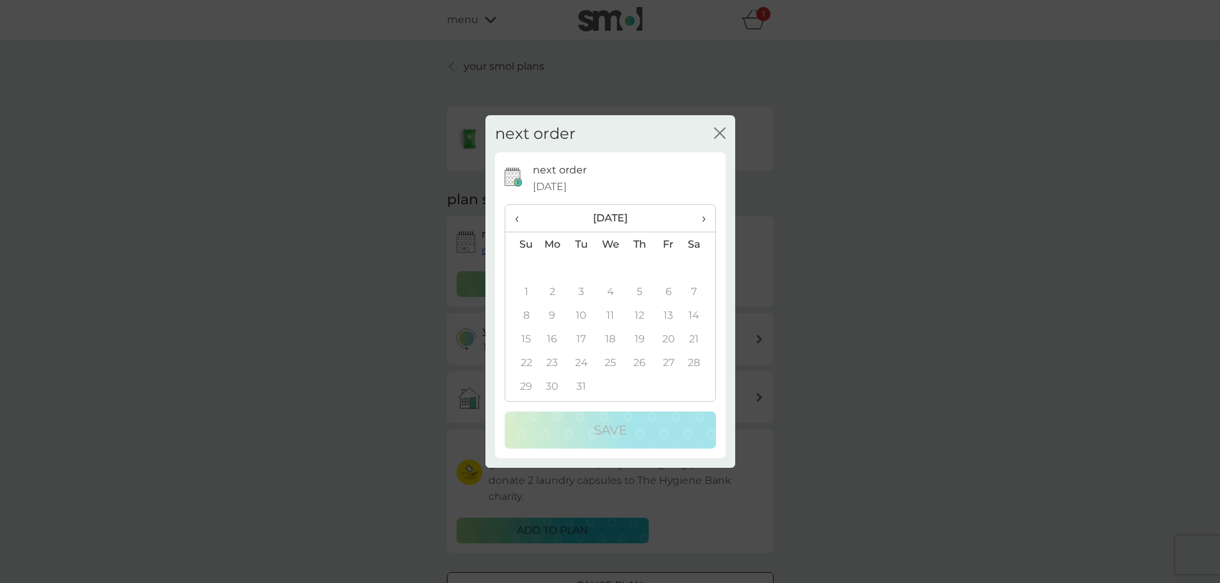
click at [700, 223] on span "›" at bounding box center [698, 218] width 13 height 27
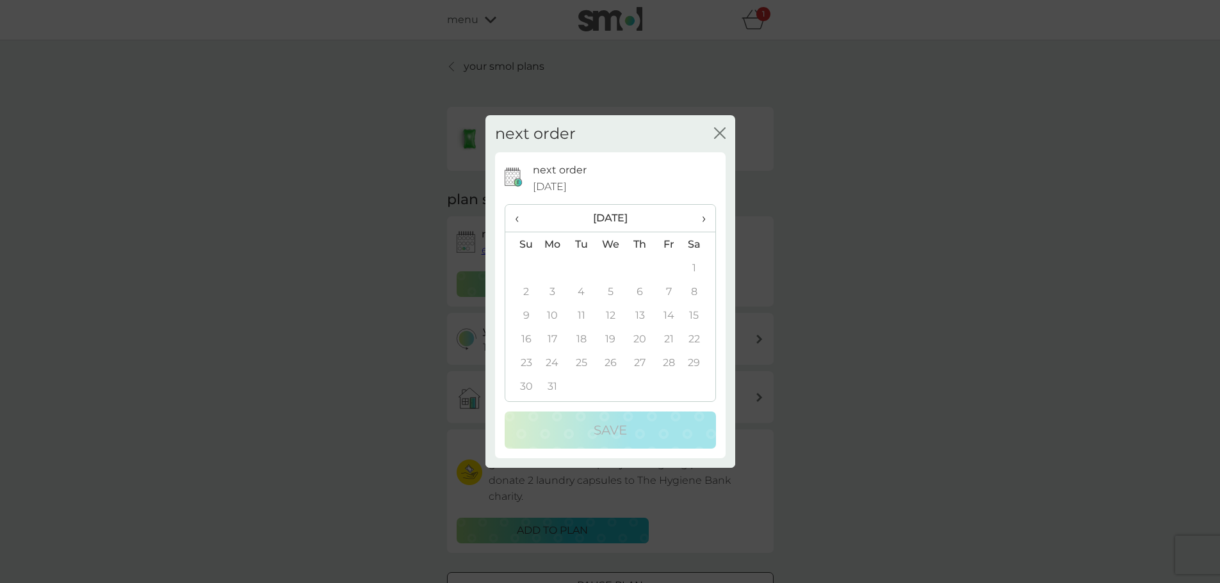
click at [700, 223] on span "›" at bounding box center [698, 218] width 13 height 27
click at [517, 221] on span "‹" at bounding box center [521, 218] width 13 height 27
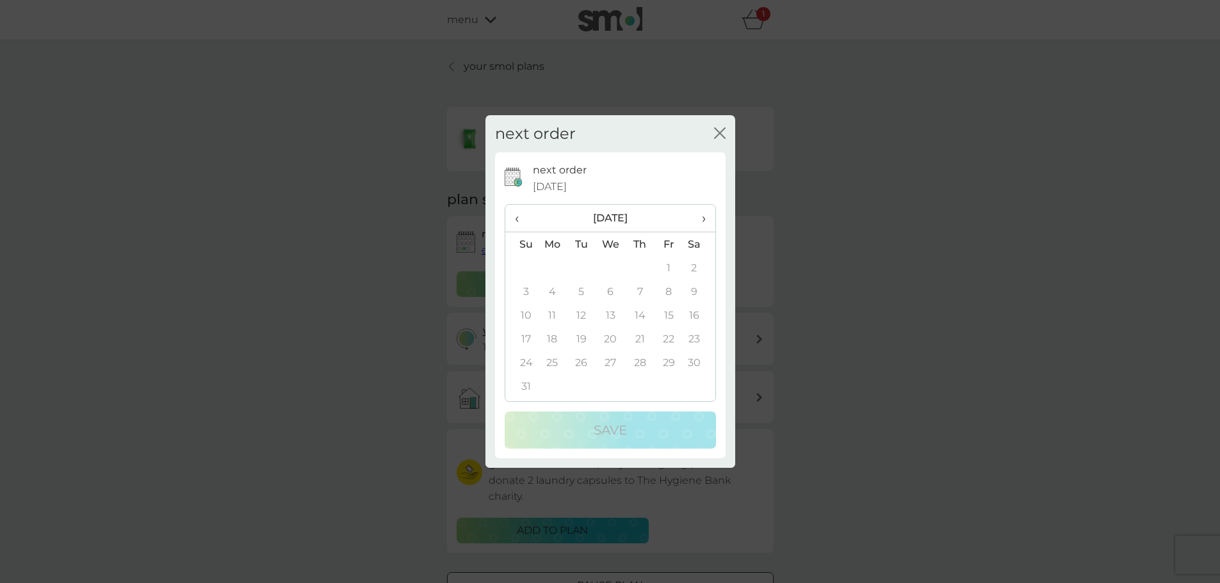
click at [517, 221] on span "‹" at bounding box center [521, 218] width 13 height 27
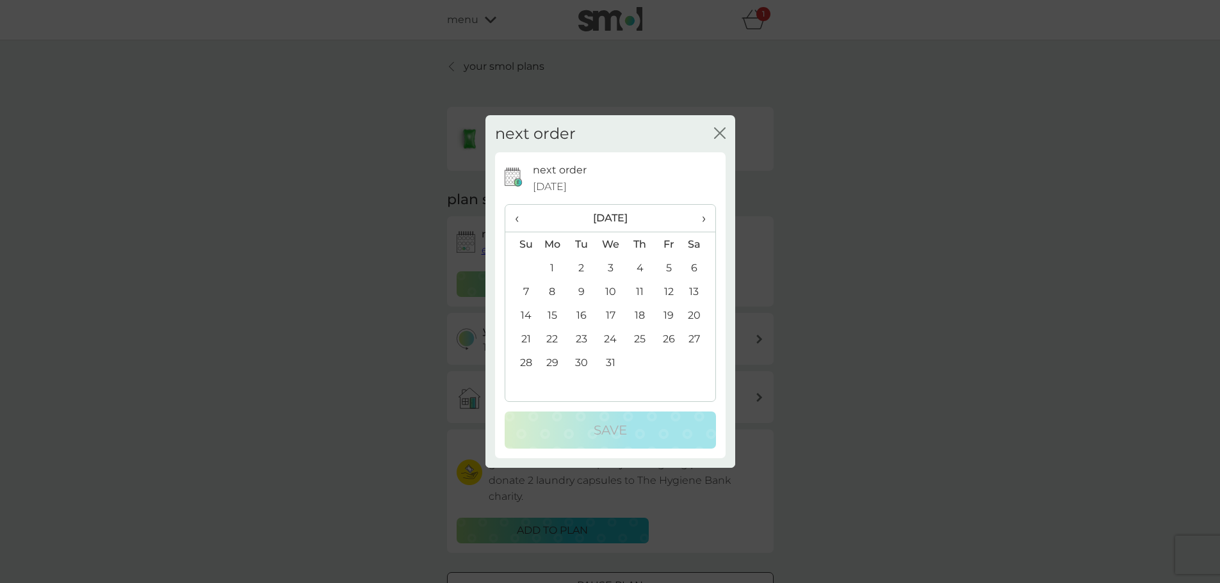
click at [699, 218] on span "›" at bounding box center [698, 218] width 13 height 27
click at [551, 289] on td "5" at bounding box center [552, 292] width 29 height 24
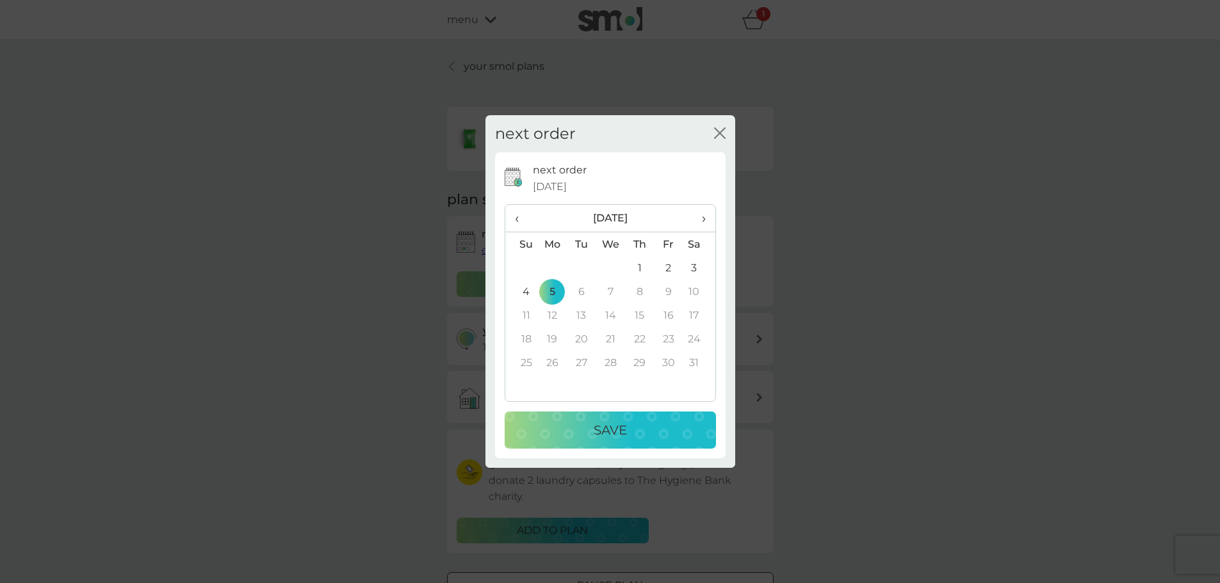
click at [625, 431] on p "Save" at bounding box center [609, 430] width 33 height 20
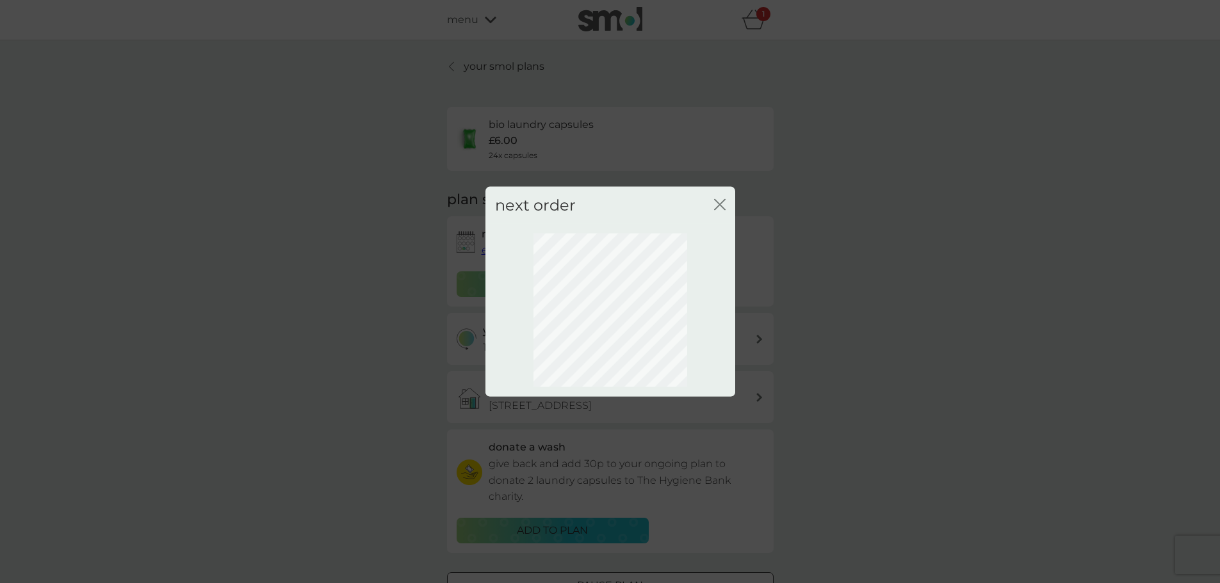
click at [715, 203] on icon "close" at bounding box center [720, 204] width 12 height 12
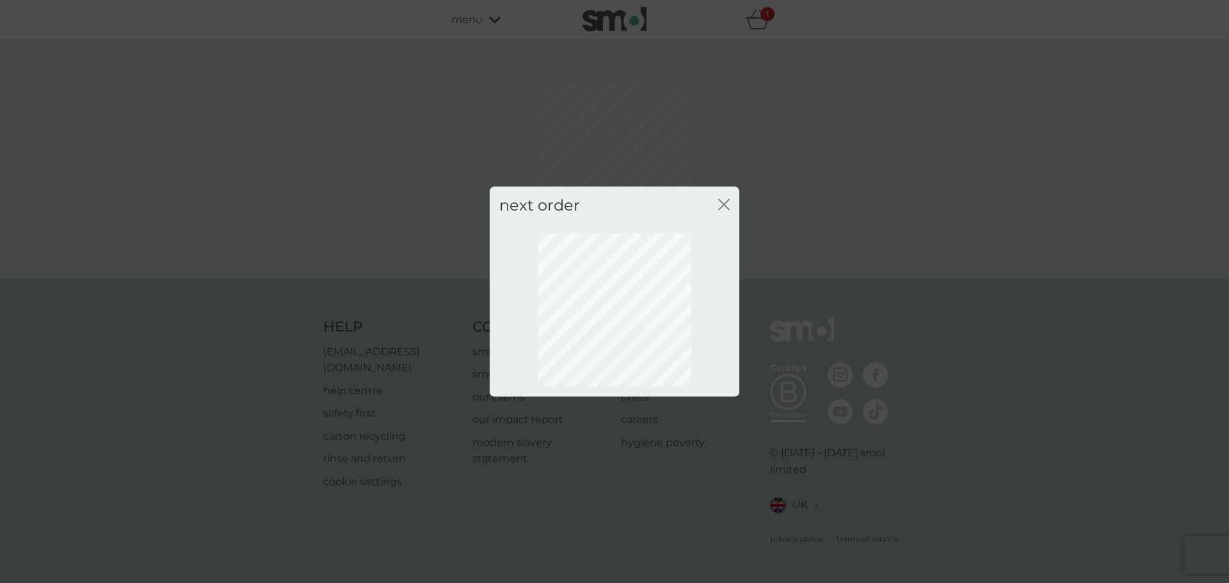
click at [721, 206] on icon "close" at bounding box center [724, 204] width 12 height 12
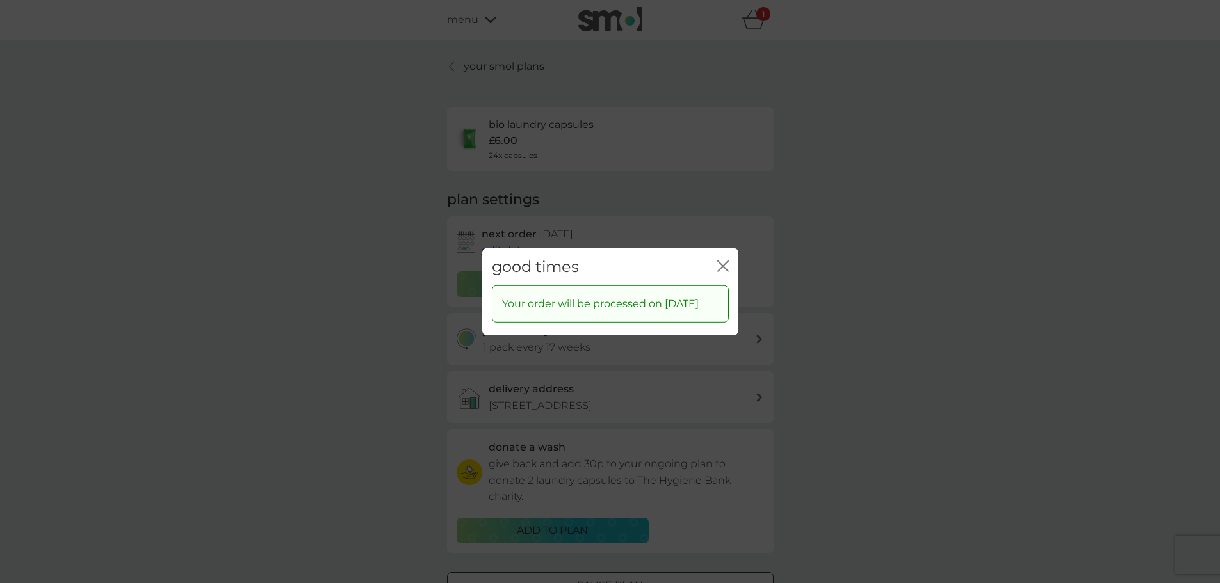
click at [727, 257] on div "close" at bounding box center [723, 266] width 12 height 19
click at [720, 260] on icon "close" at bounding box center [723, 266] width 12 height 12
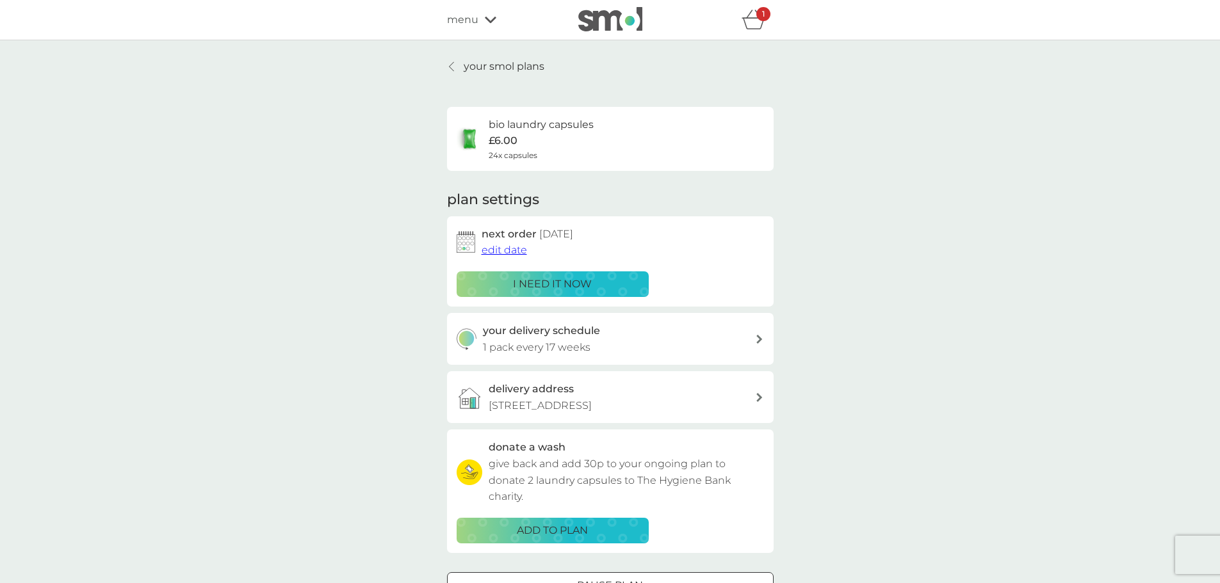
click at [762, 14] on p "1" at bounding box center [763, 14] width 3 height 0
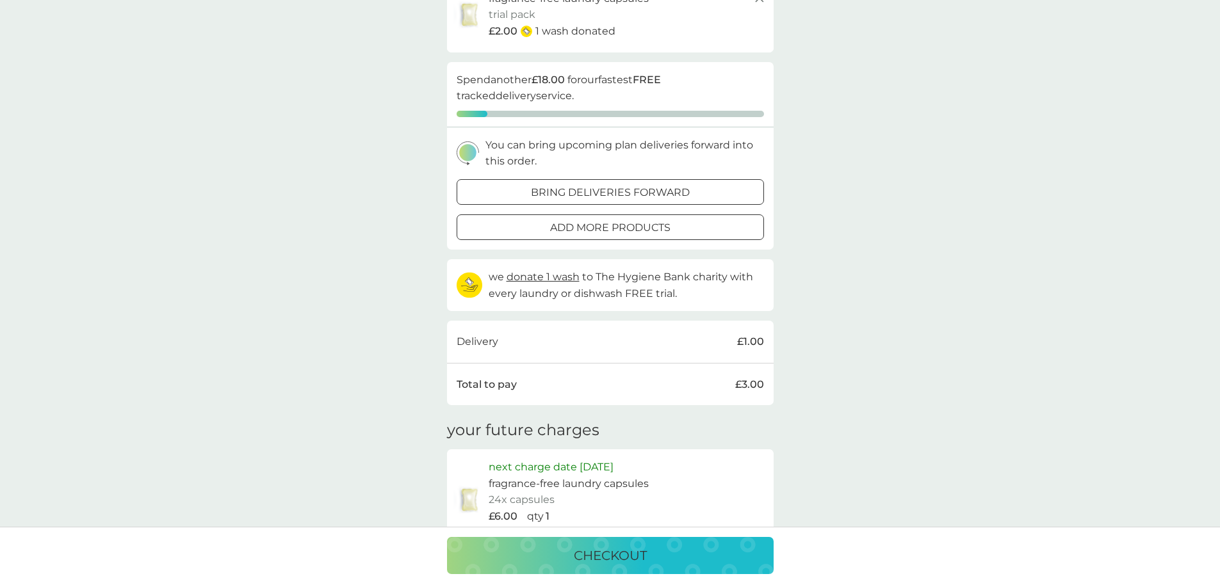
scroll to position [192, 0]
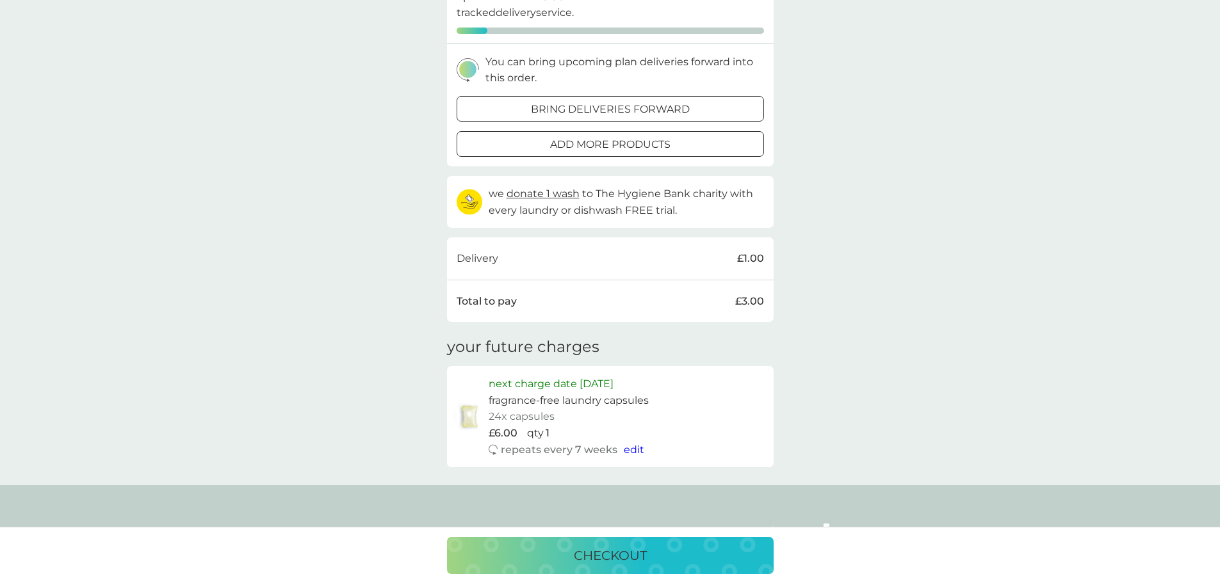
drag, startPoint x: 587, startPoint y: 490, endPoint x: 587, endPoint y: 501, distance: 10.9
click at [587, 491] on div "refer a friend & you BOTH save smol impact smol shop your smol plans your upcom…" at bounding box center [610, 298] width 1220 height 981
click at [626, 451] on span "edit" at bounding box center [634, 450] width 20 height 12
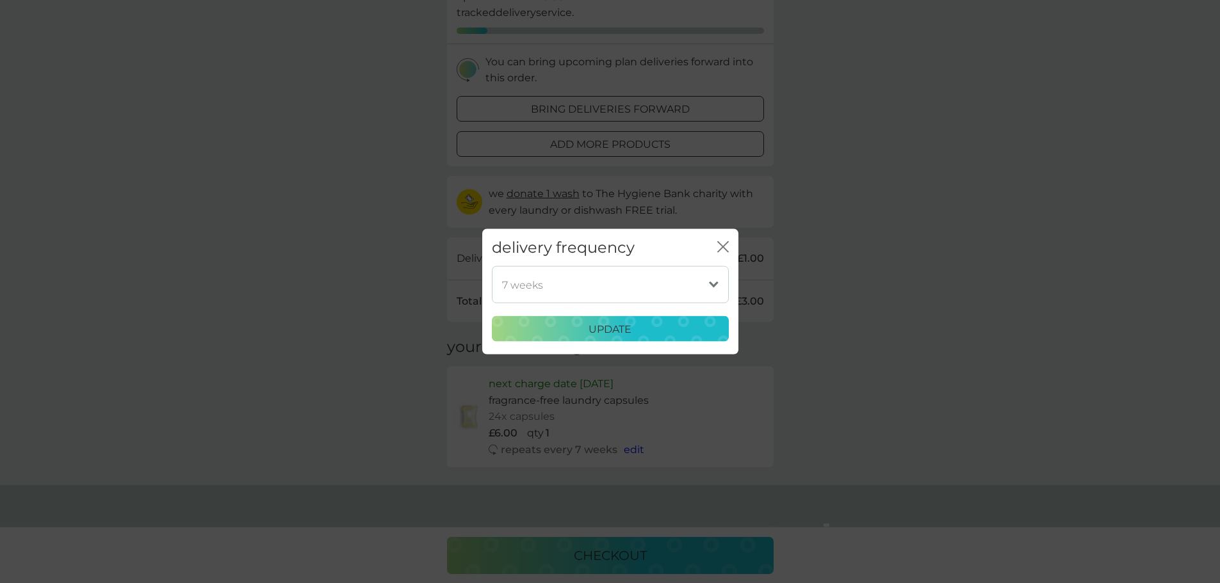
click at [709, 286] on select "1 week 2 weeks 3 weeks 4 weeks 5 weeks 6 weeks (our suggestion) 7 weeks 8 weeks…" at bounding box center [610, 284] width 237 height 37
select select "119"
click at [492, 266] on select "1 week 2 weeks 3 weeks 4 weeks 5 weeks 6 weeks (our suggestion) 7 weeks 8 weeks…" at bounding box center [610, 284] width 237 height 37
click at [601, 332] on p "update" at bounding box center [609, 329] width 43 height 17
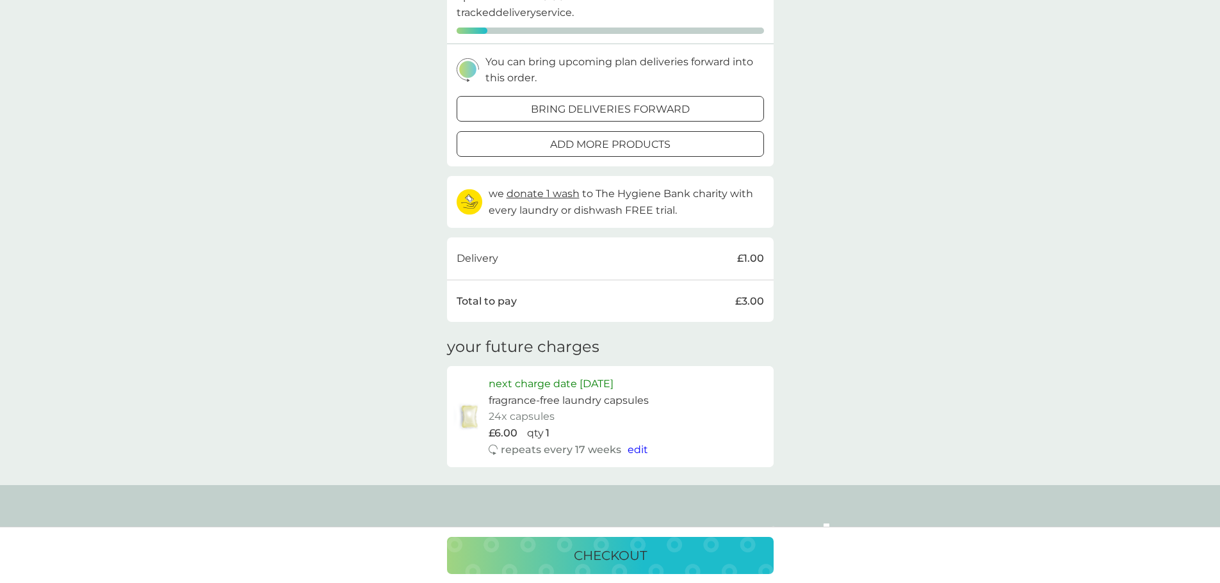
click at [634, 451] on span "edit" at bounding box center [637, 450] width 20 height 12
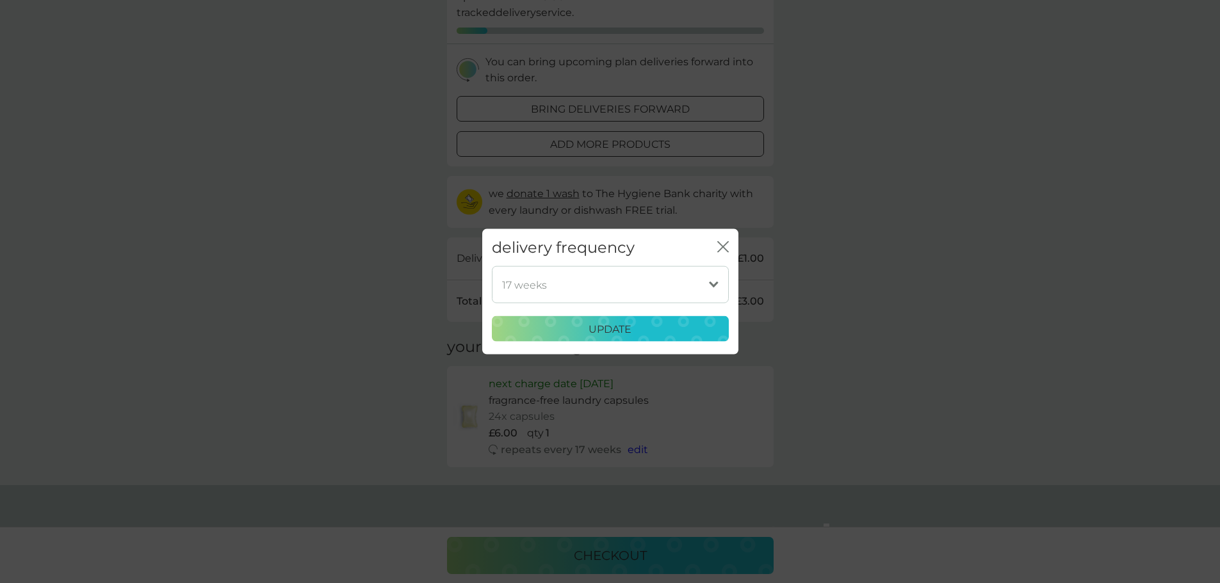
click at [718, 287] on select "1 week 2 weeks 3 weeks 4 weeks 5 weeks 6 weeks (our suggestion) 7 weeks 8 weeks…" at bounding box center [610, 284] width 237 height 37
select select "49"
click at [492, 266] on select "1 week 2 weeks 3 weeks 4 weeks 5 weeks 6 weeks (our suggestion) 7 weeks 8 weeks…" at bounding box center [610, 284] width 237 height 37
click at [674, 329] on div "update" at bounding box center [610, 329] width 220 height 17
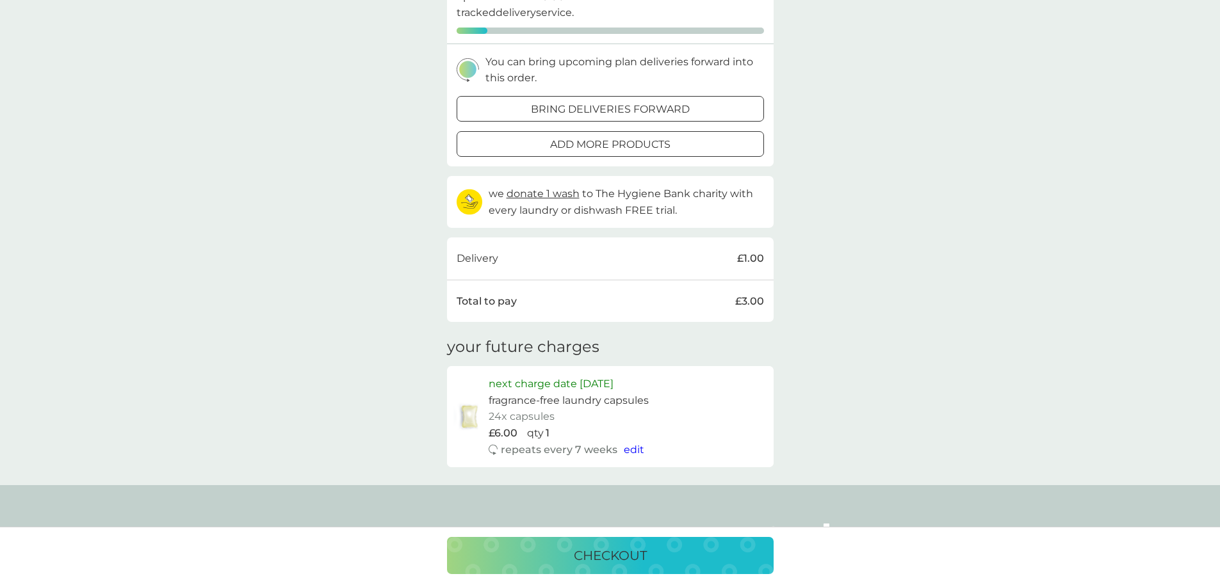
click at [628, 555] on p "checkout" at bounding box center [610, 555] width 73 height 20
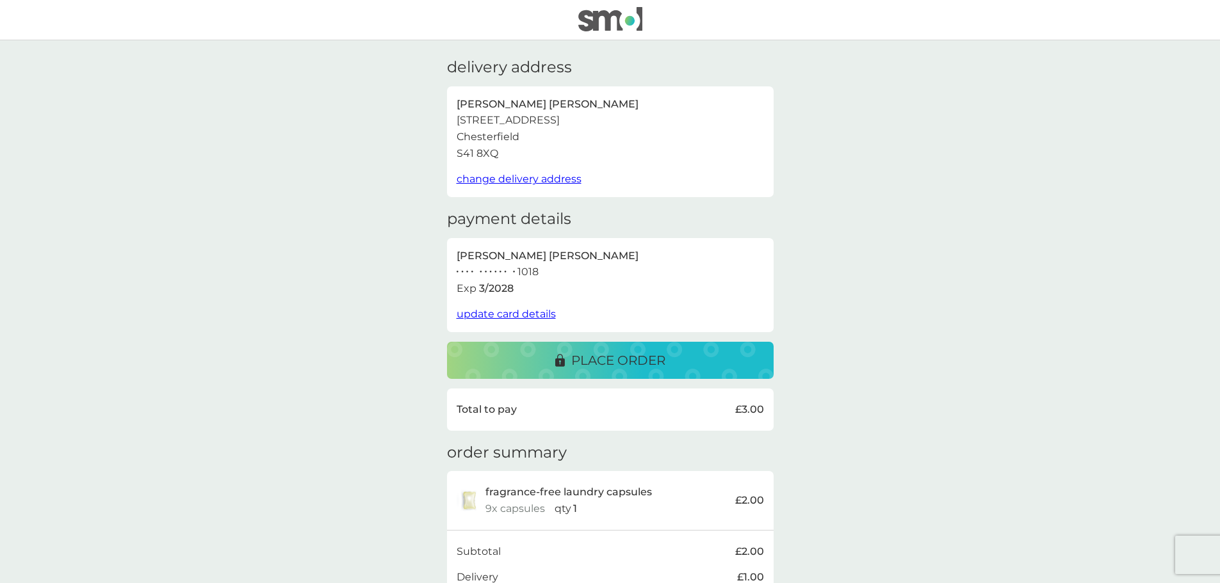
click at [531, 312] on span "update card details" at bounding box center [505, 314] width 99 height 12
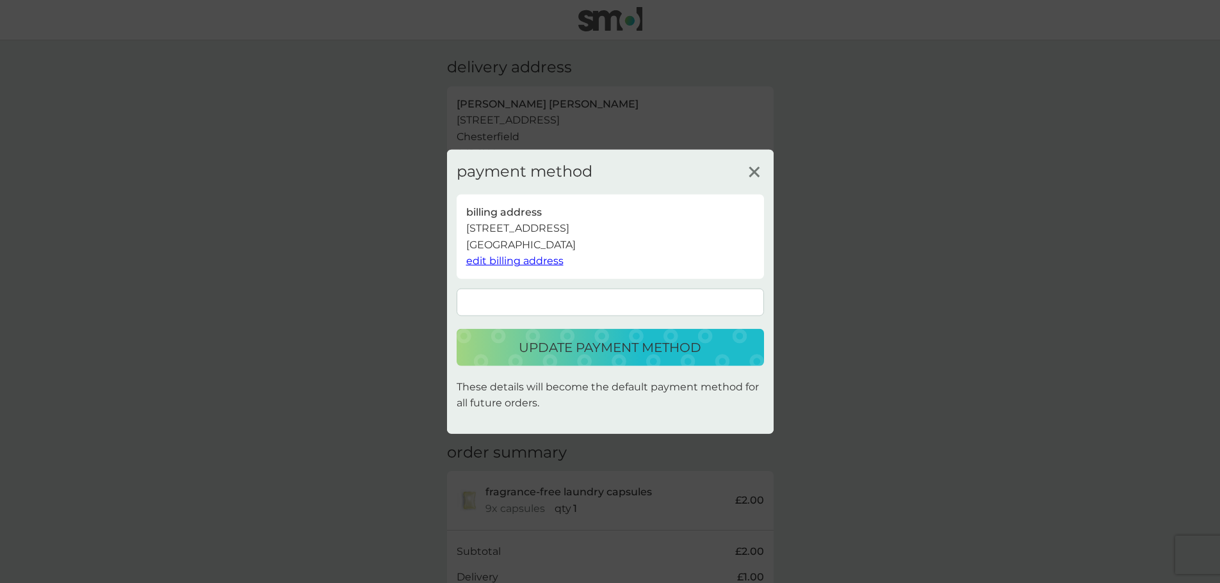
click at [750, 173] on icon at bounding box center [754, 171] width 19 height 19
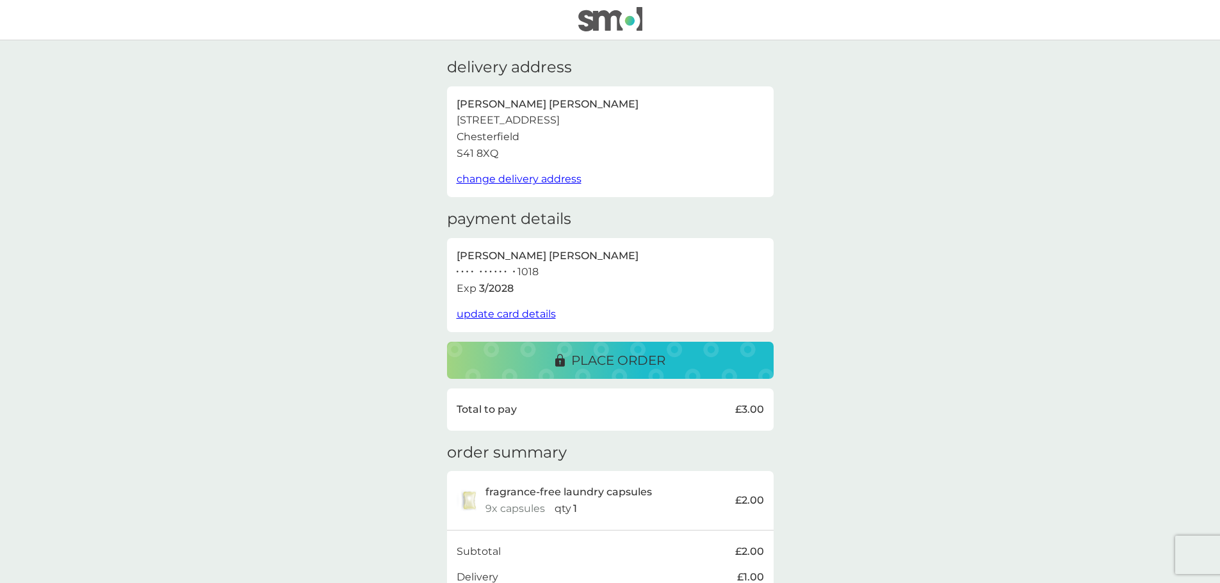
click at [661, 357] on p "place order" at bounding box center [618, 360] width 94 height 20
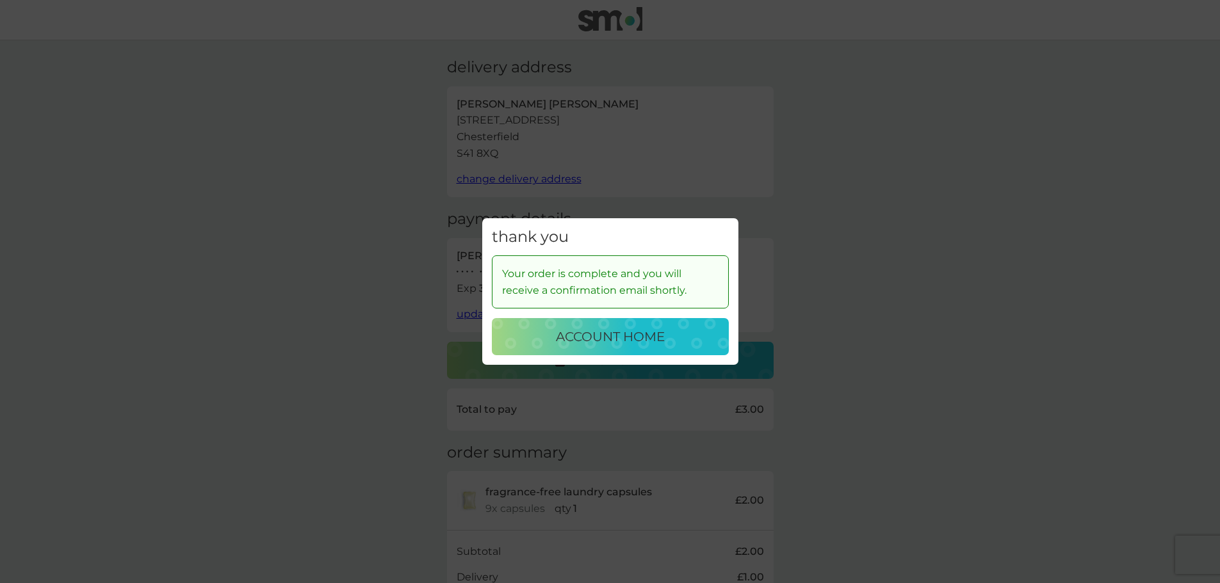
click at [922, 251] on div "thank you Your order is complete and you will receive a confirmation email shor…" at bounding box center [610, 291] width 1220 height 583
click at [631, 342] on p "account home" at bounding box center [610, 336] width 109 height 20
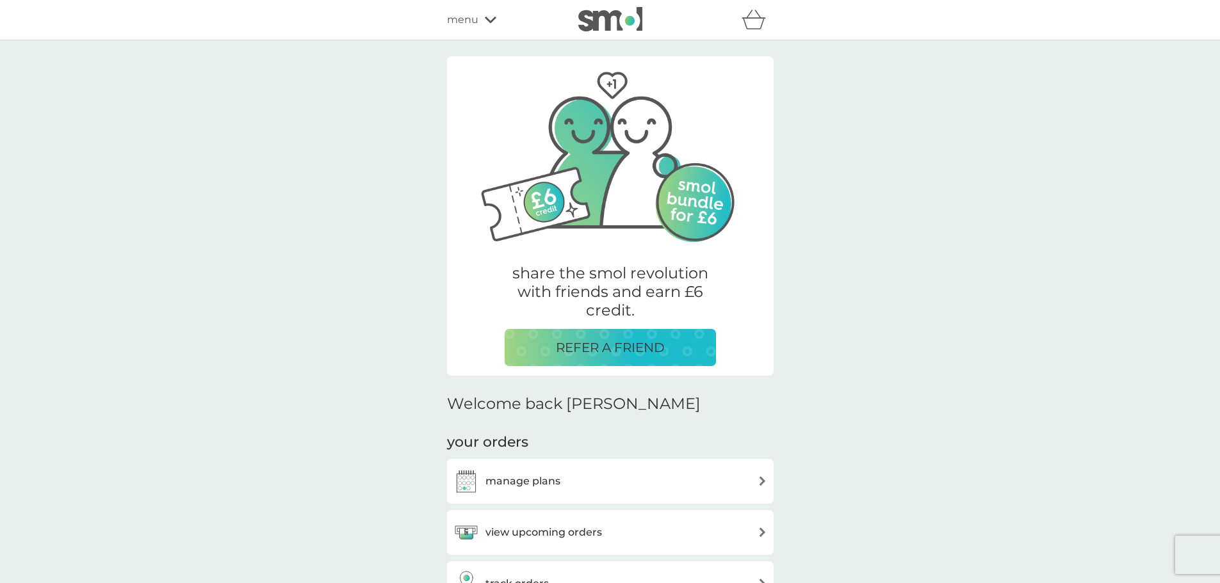
click at [618, 342] on p "REFER A FRIEND" at bounding box center [610, 347] width 109 height 20
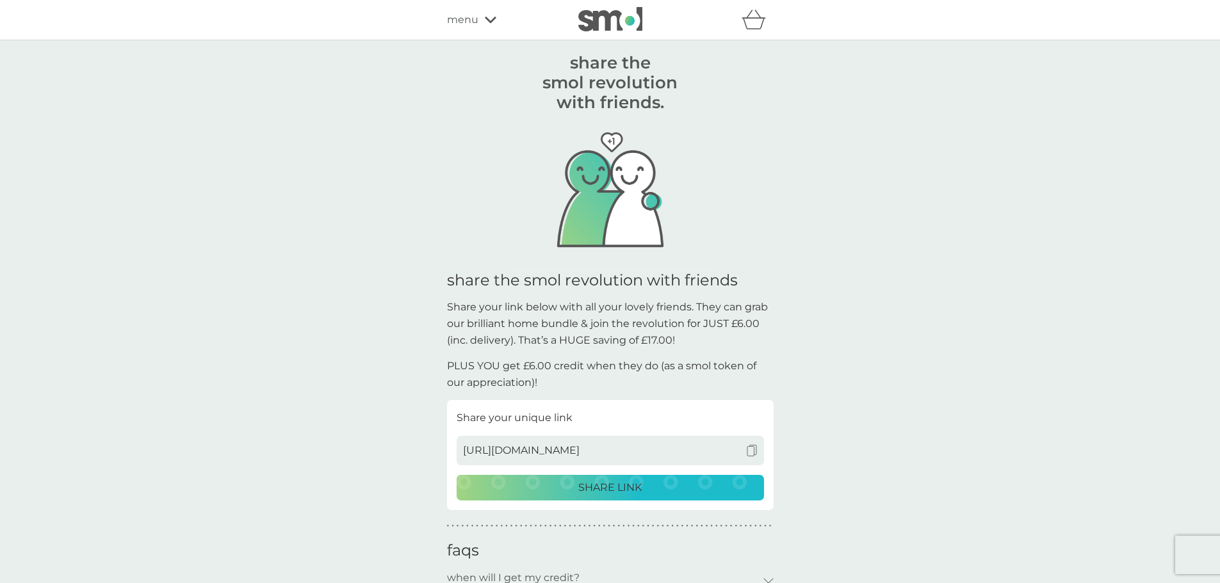
click at [672, 491] on div "SHARE LINK" at bounding box center [610, 487] width 291 height 17
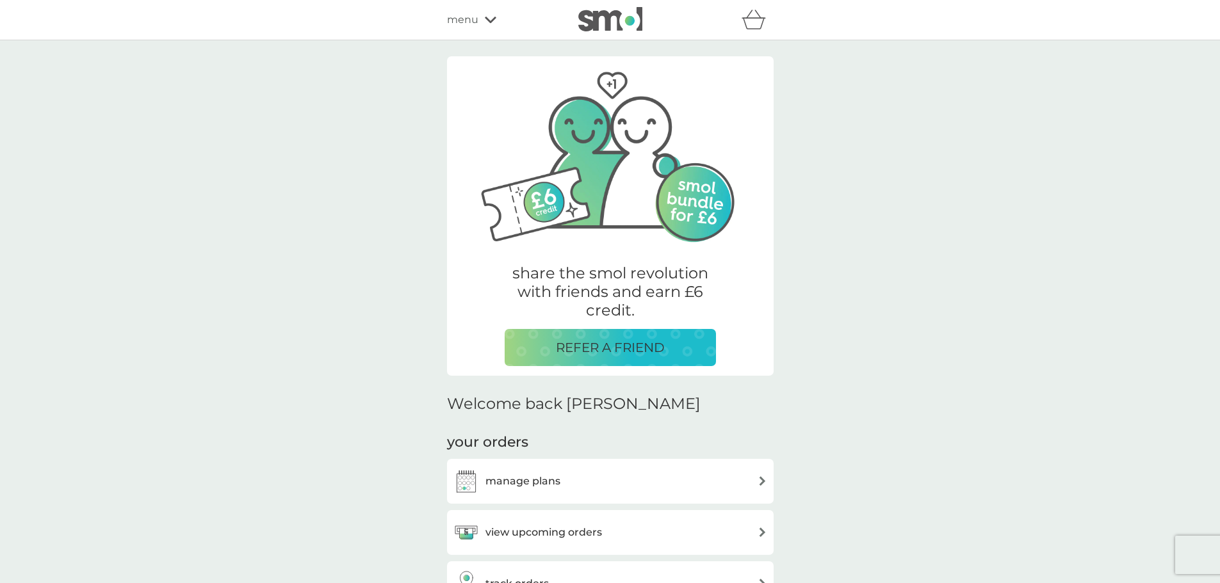
click at [657, 347] on p "REFER A FRIEND" at bounding box center [610, 347] width 109 height 20
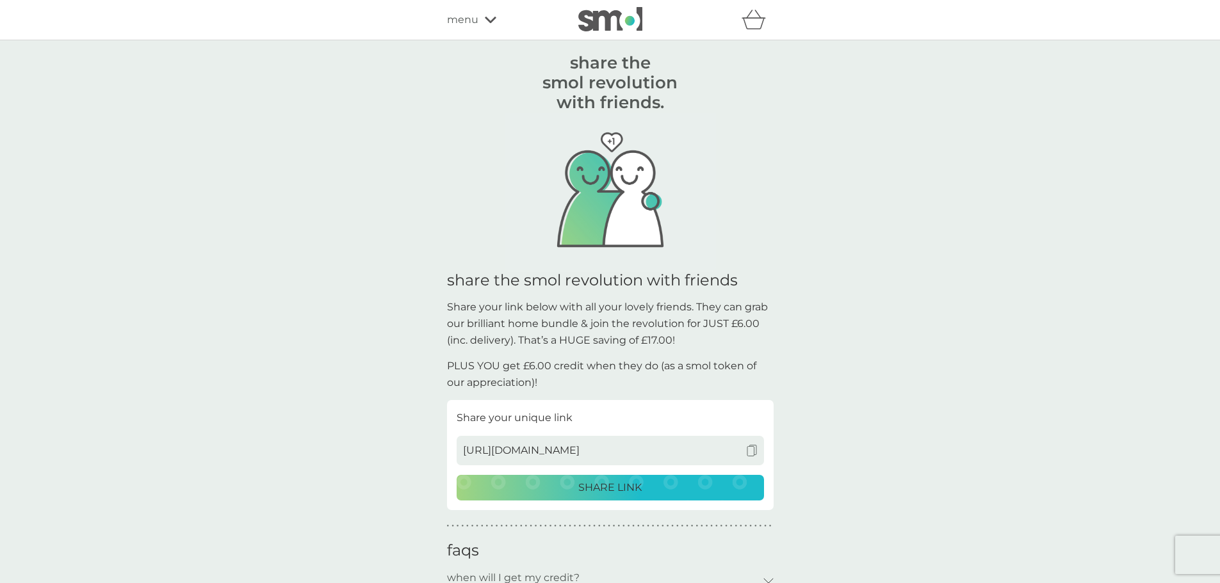
click at [586, 496] on button "SHARE LINK" at bounding box center [609, 488] width 307 height 26
